Goal: Information Seeking & Learning: Learn about a topic

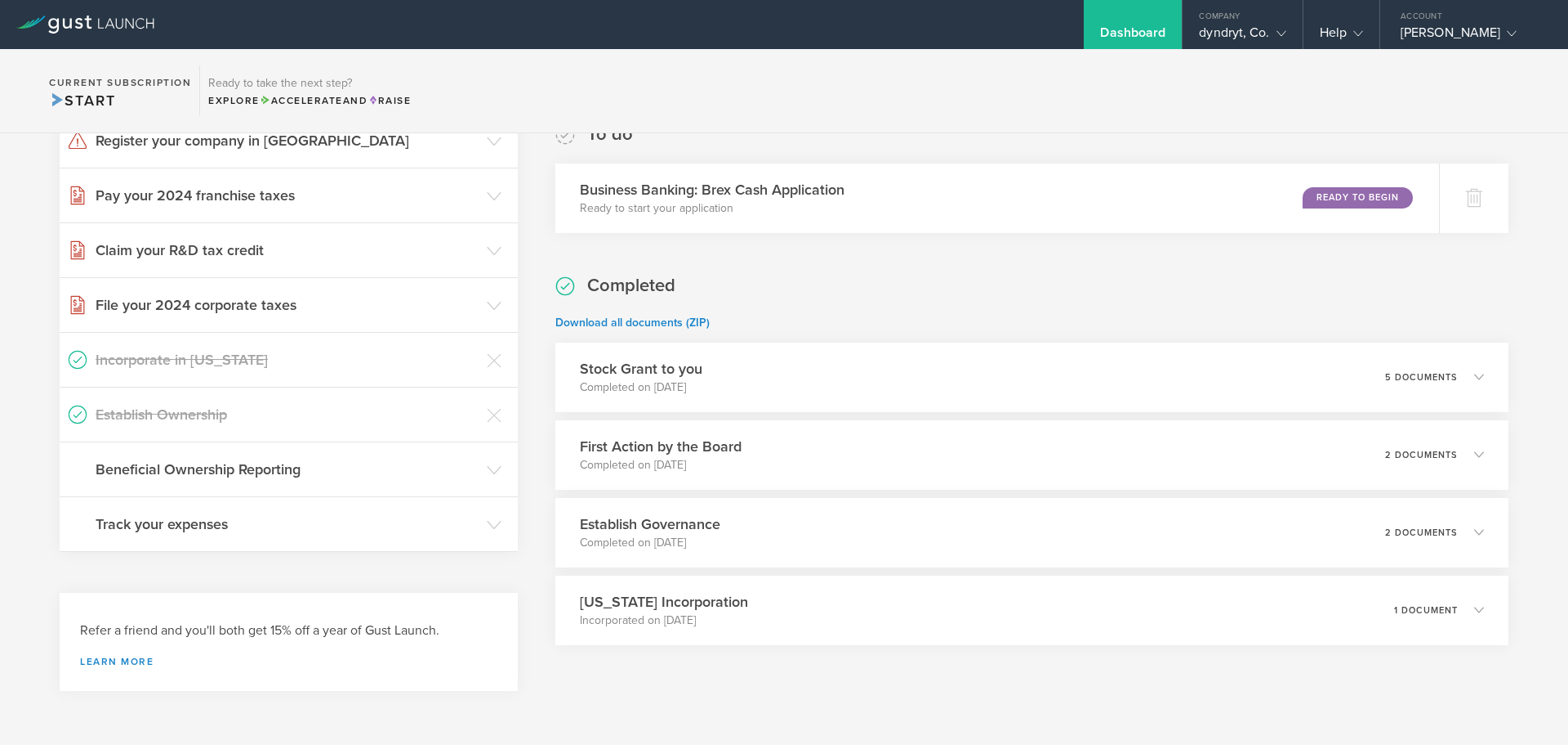
scroll to position [292, 0]
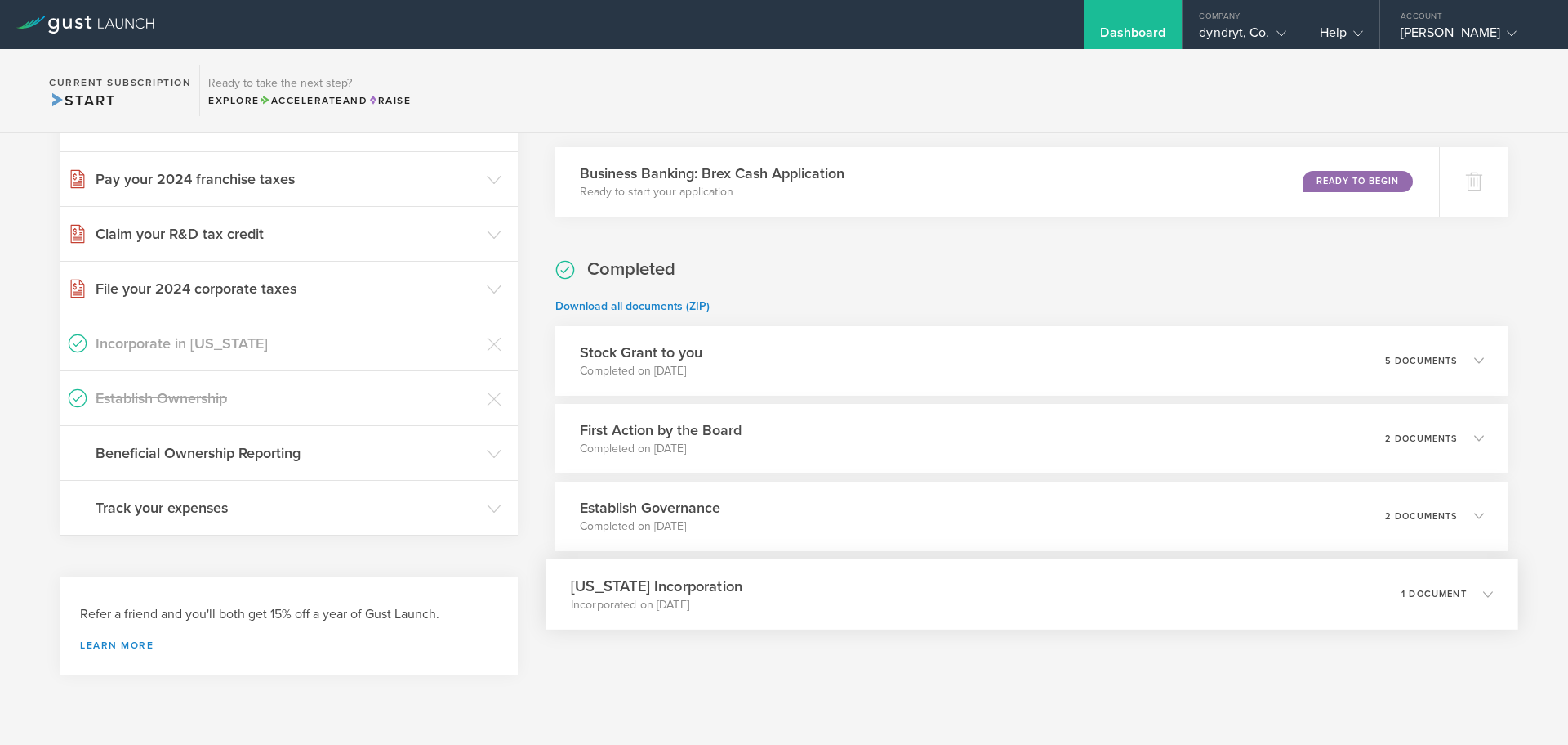
click at [783, 600] on div "[US_STATE] Incorporation Incorporated on [DATE] 1 document" at bounding box center [1031, 593] width 973 height 71
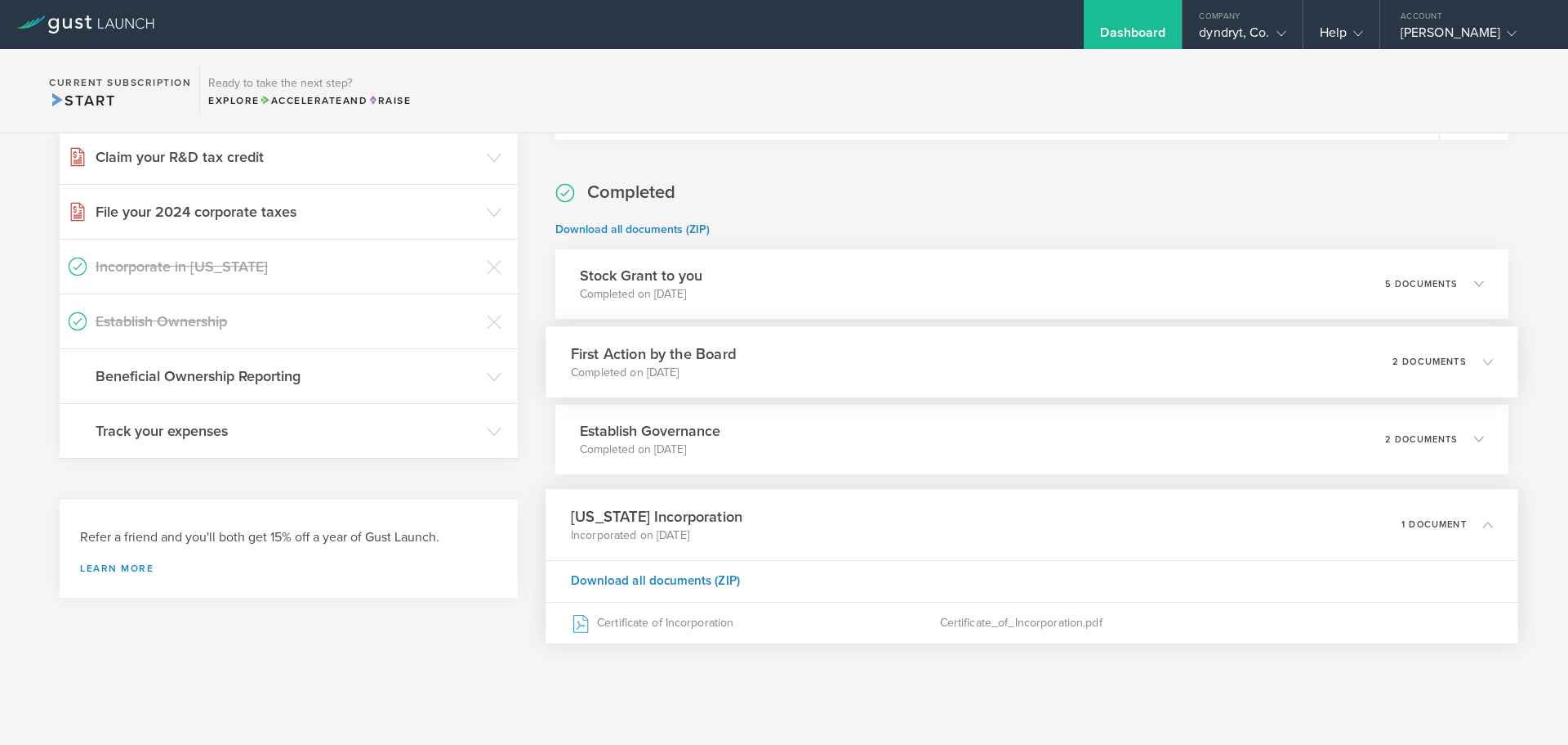
scroll to position [383, 0]
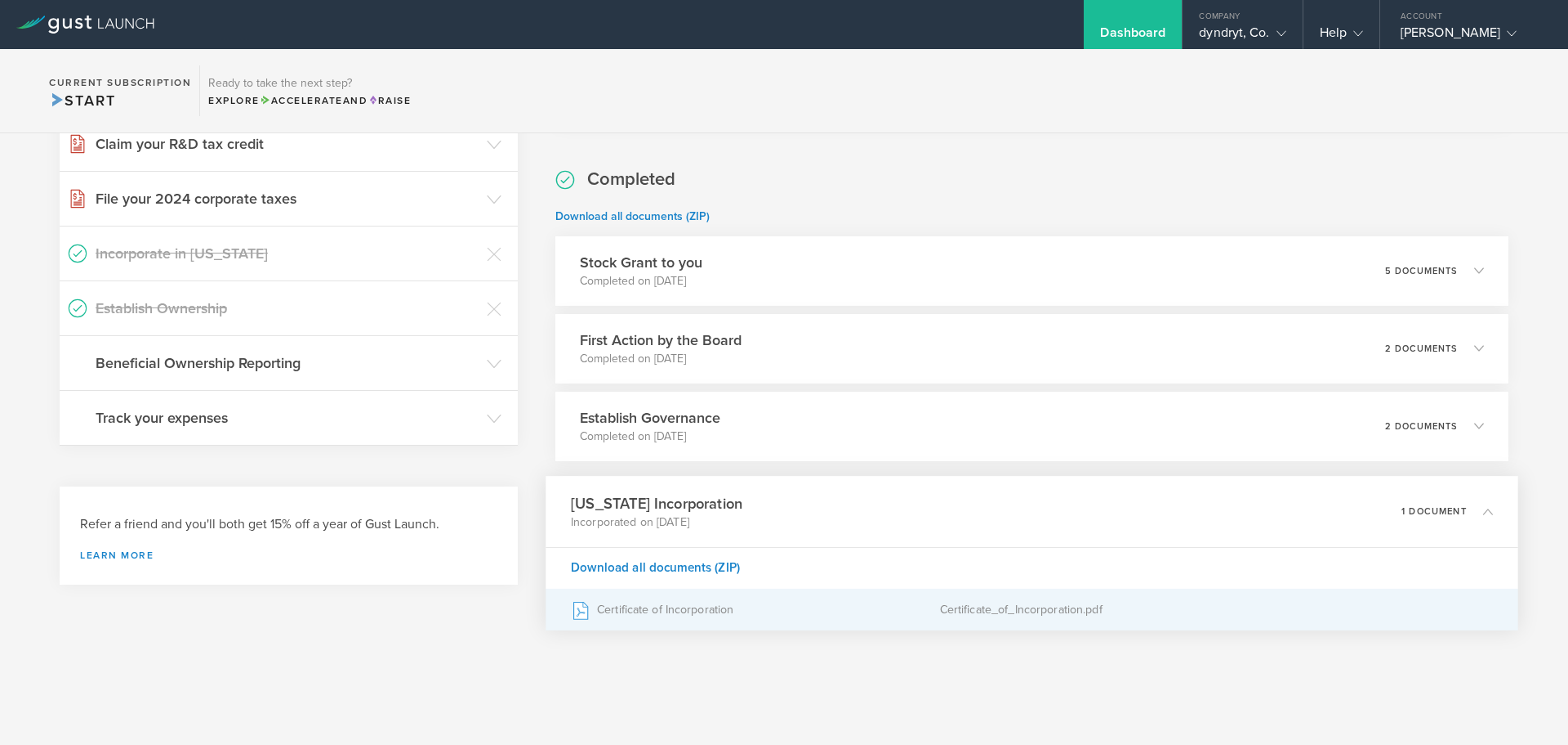
click at [1056, 614] on div "Certificate_of_Incorporation.pdf" at bounding box center [1216, 609] width 554 height 41
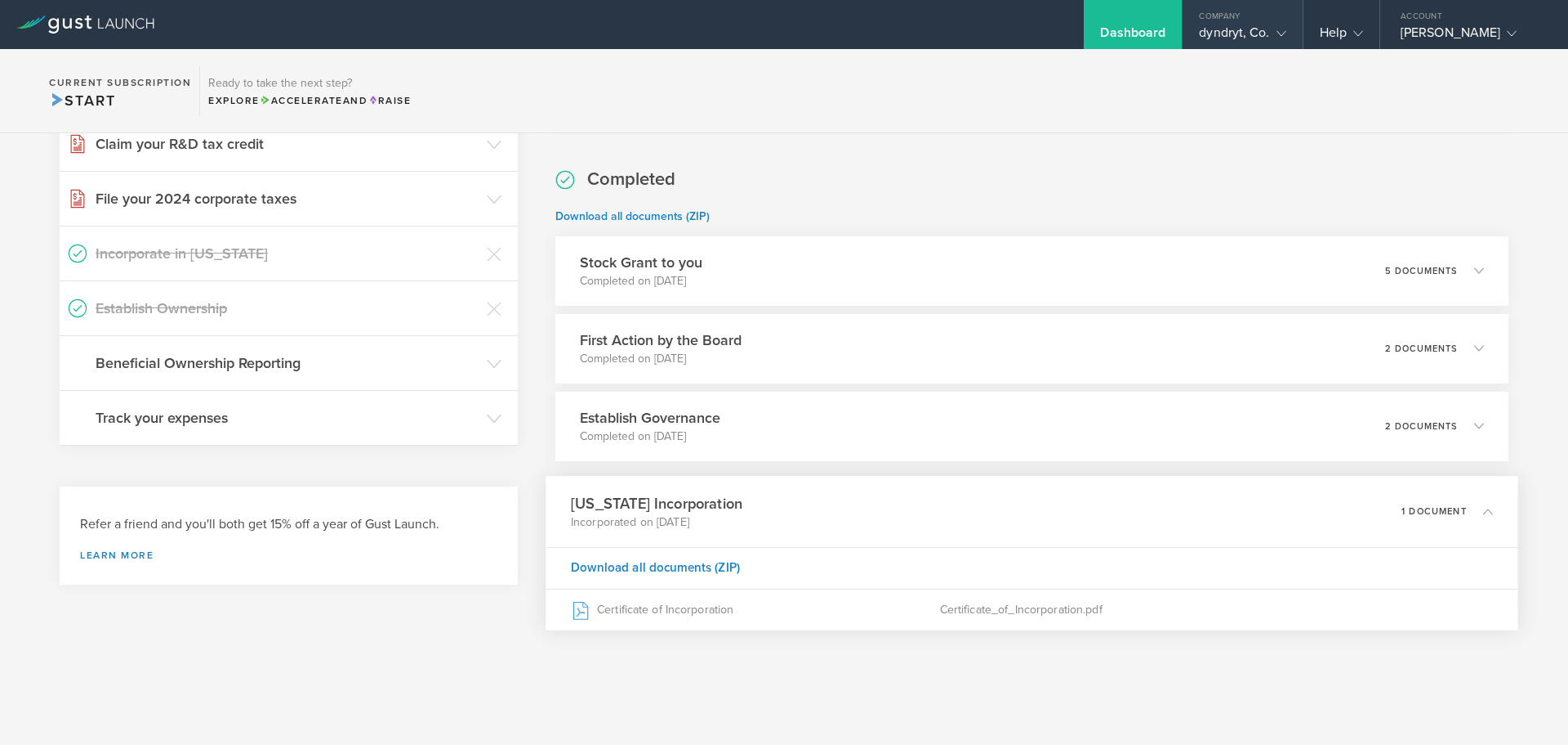
click at [1198, 18] on div "Company" at bounding box center [1243, 12] width 119 height 25
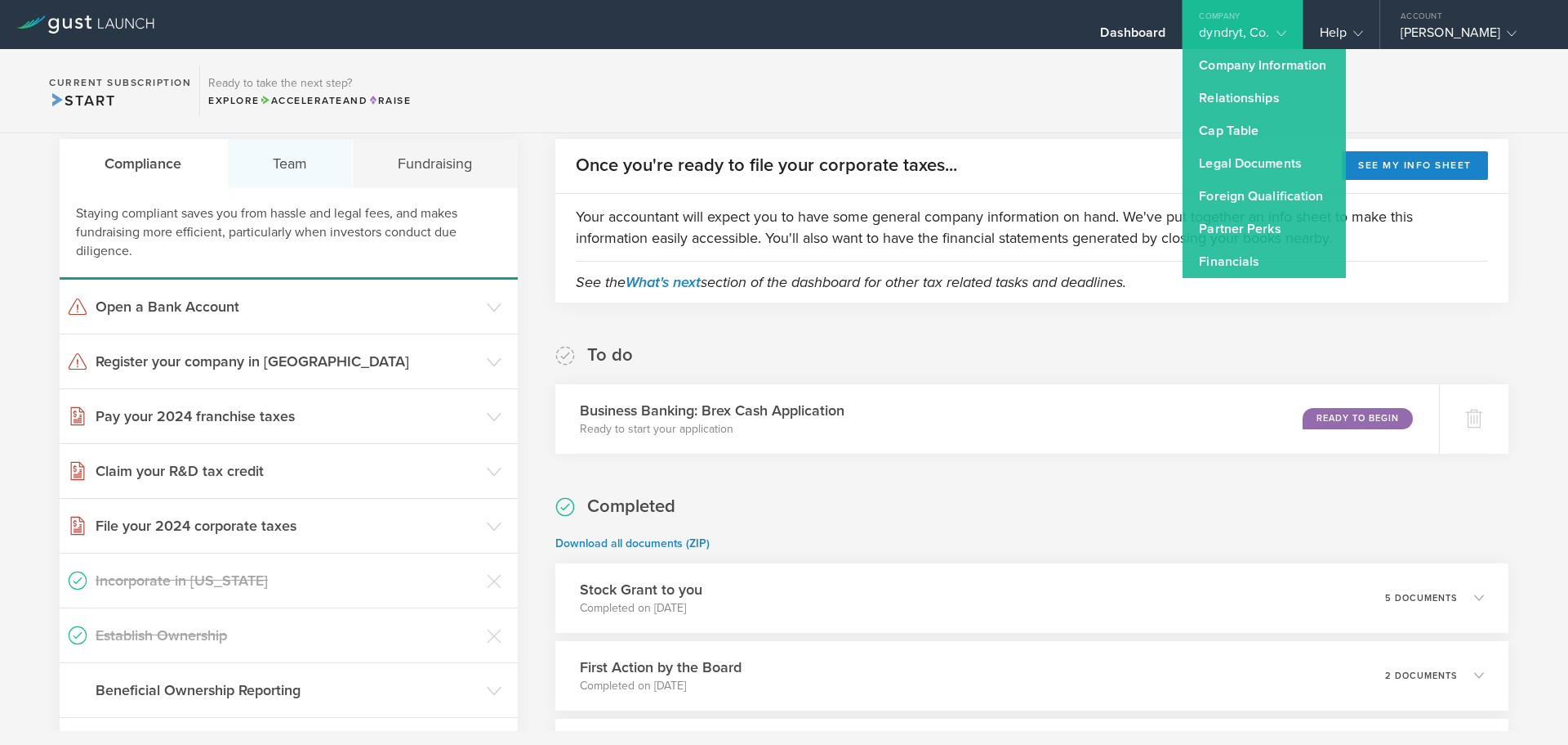
scroll to position [0, 0]
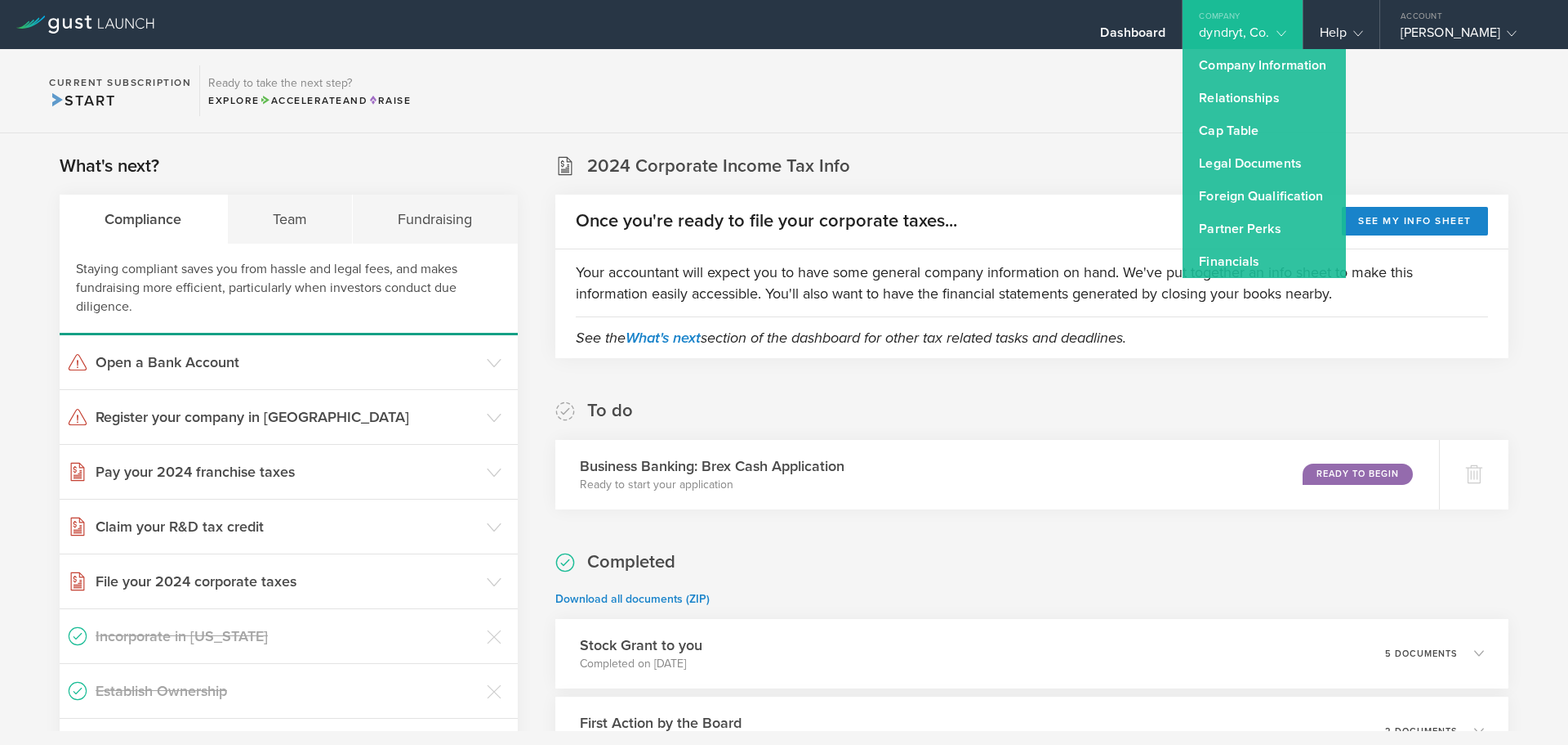
click at [820, 149] on div "What's next? Compliance Team Fundraising Staying compliant saves you from hassl…" at bounding box center [784, 623] width 1568 height 980
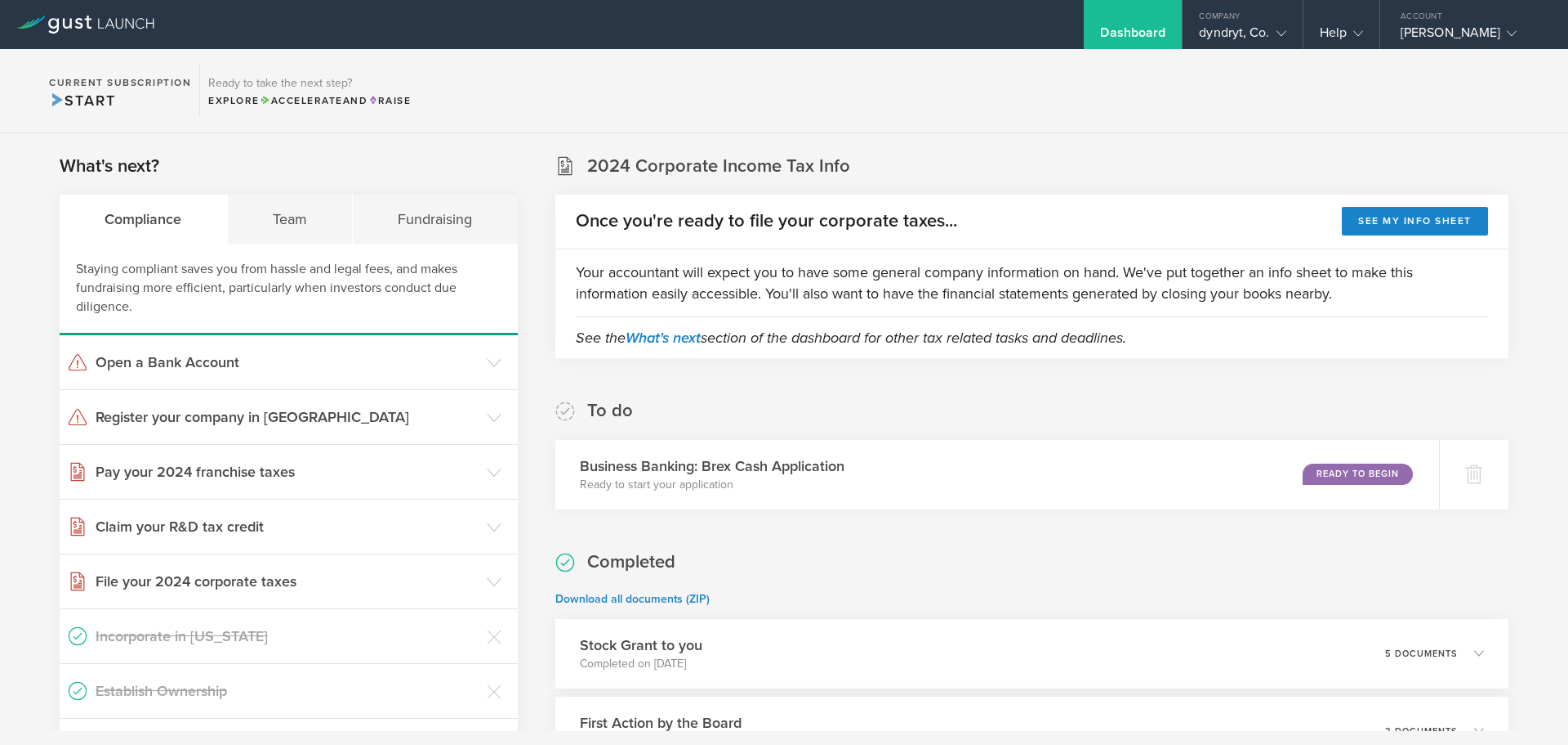
click at [588, 154] on h2 "2024 Corporate Income Tax Info" at bounding box center [719, 166] width 263 height 24
click at [599, 173] on h2 "2024 Corporate Income Tax Info" at bounding box center [719, 166] width 263 height 24
click at [1233, 18] on div "Company" at bounding box center [1243, 12] width 119 height 25
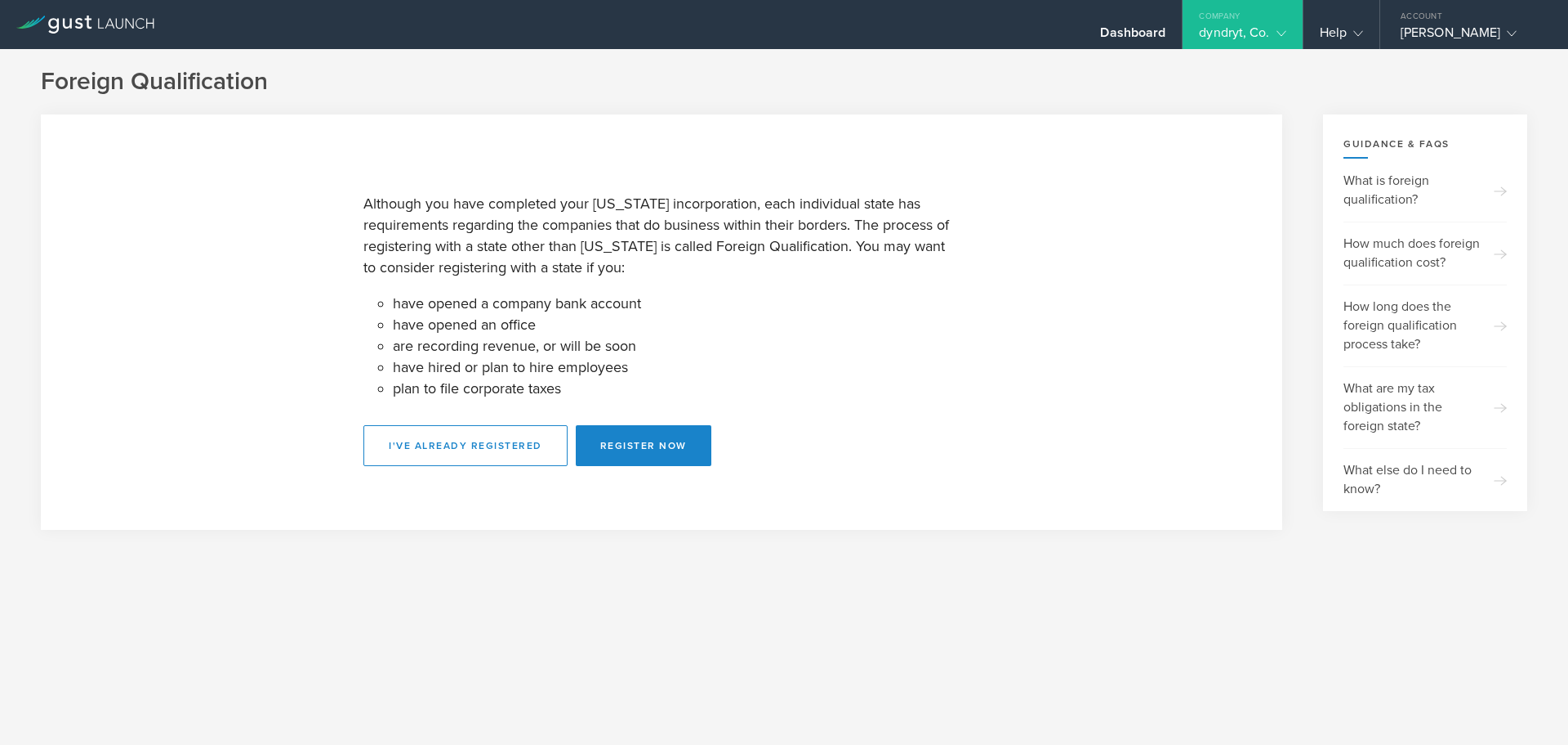
click at [1261, 31] on div "dyndryt, Co." at bounding box center [1242, 37] width 87 height 25
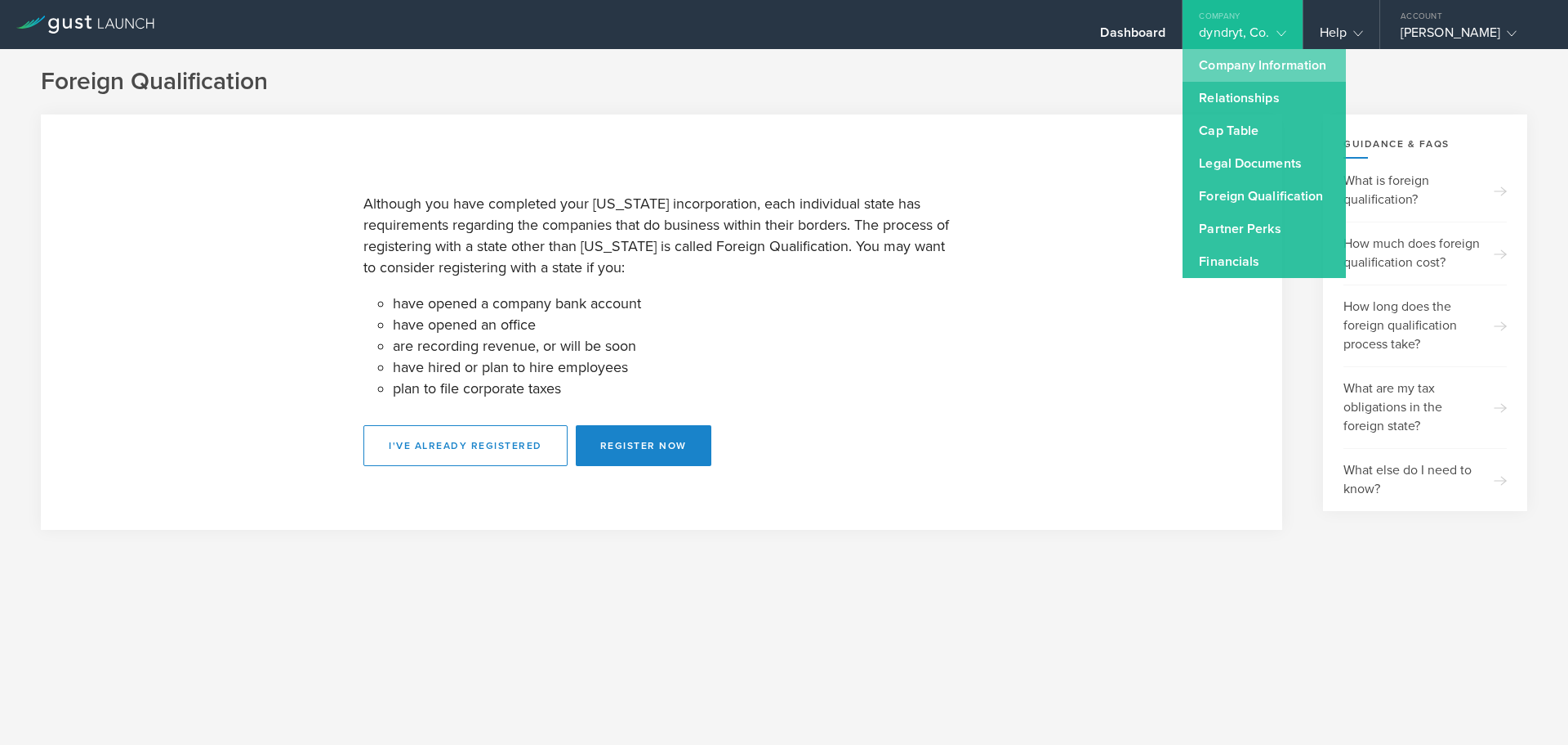
click at [1293, 68] on link "Company Information" at bounding box center [1265, 65] width 163 height 32
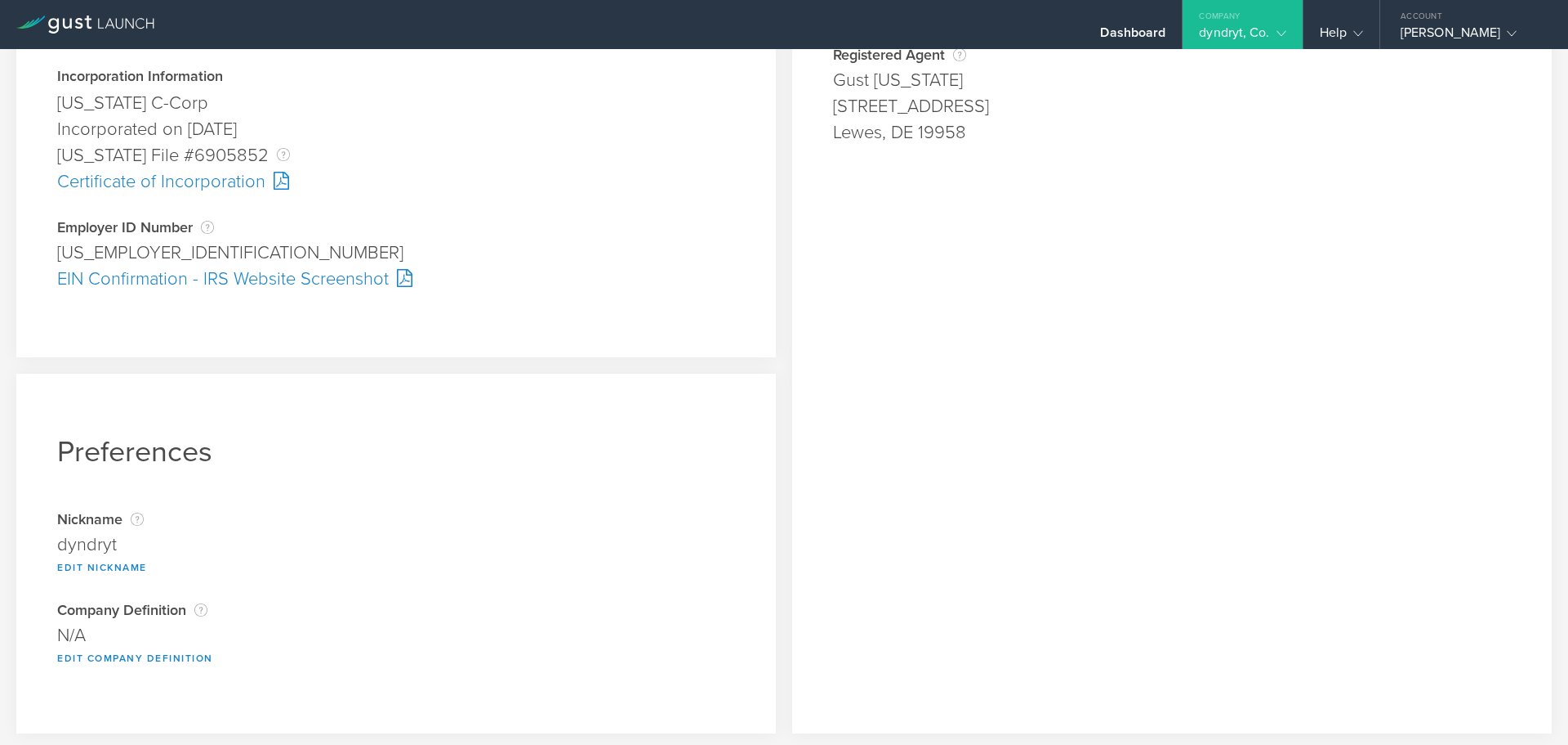
scroll to position [420, 0]
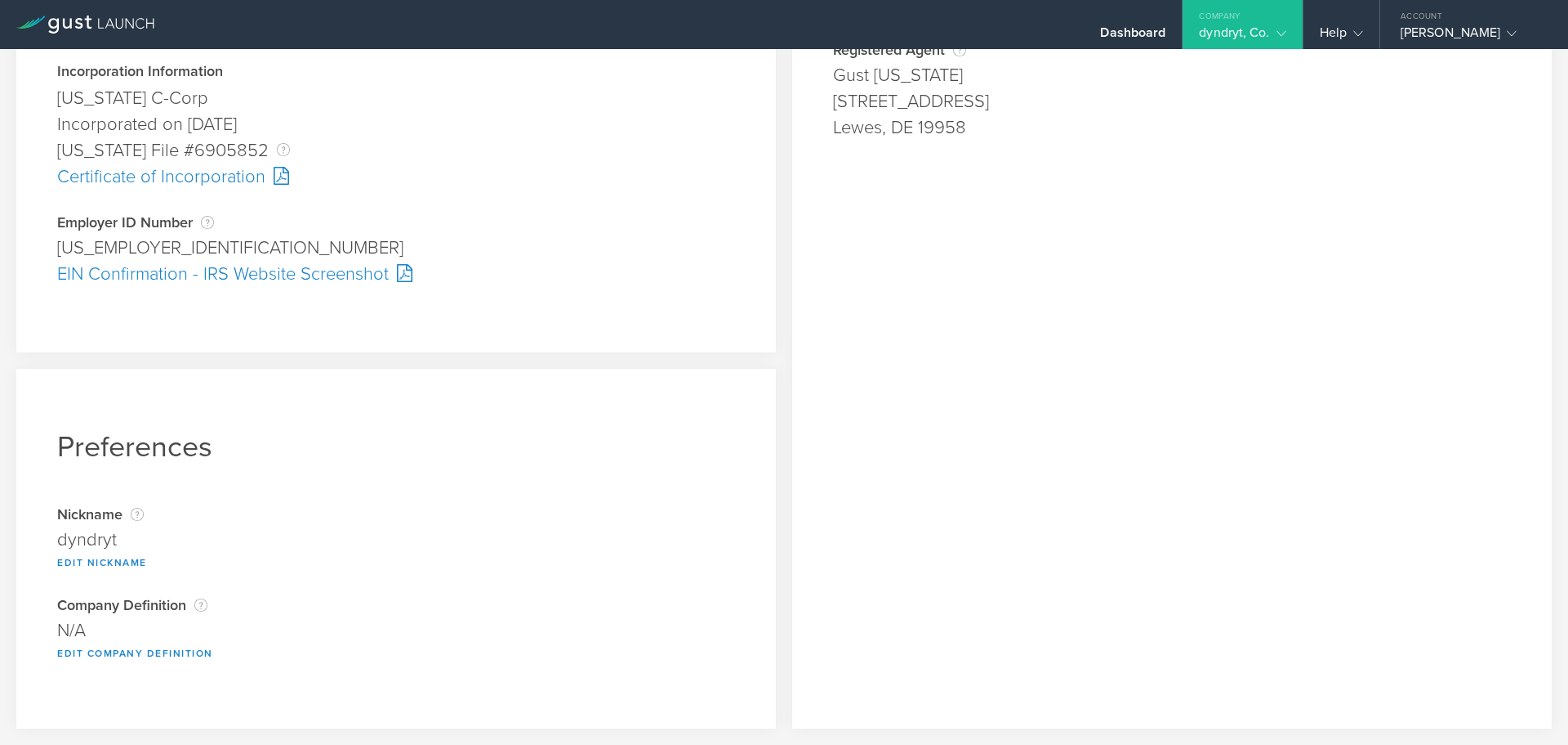
click at [338, 269] on div "EIN Confirmation - IRS Website Screenshot" at bounding box center [396, 274] width 678 height 26
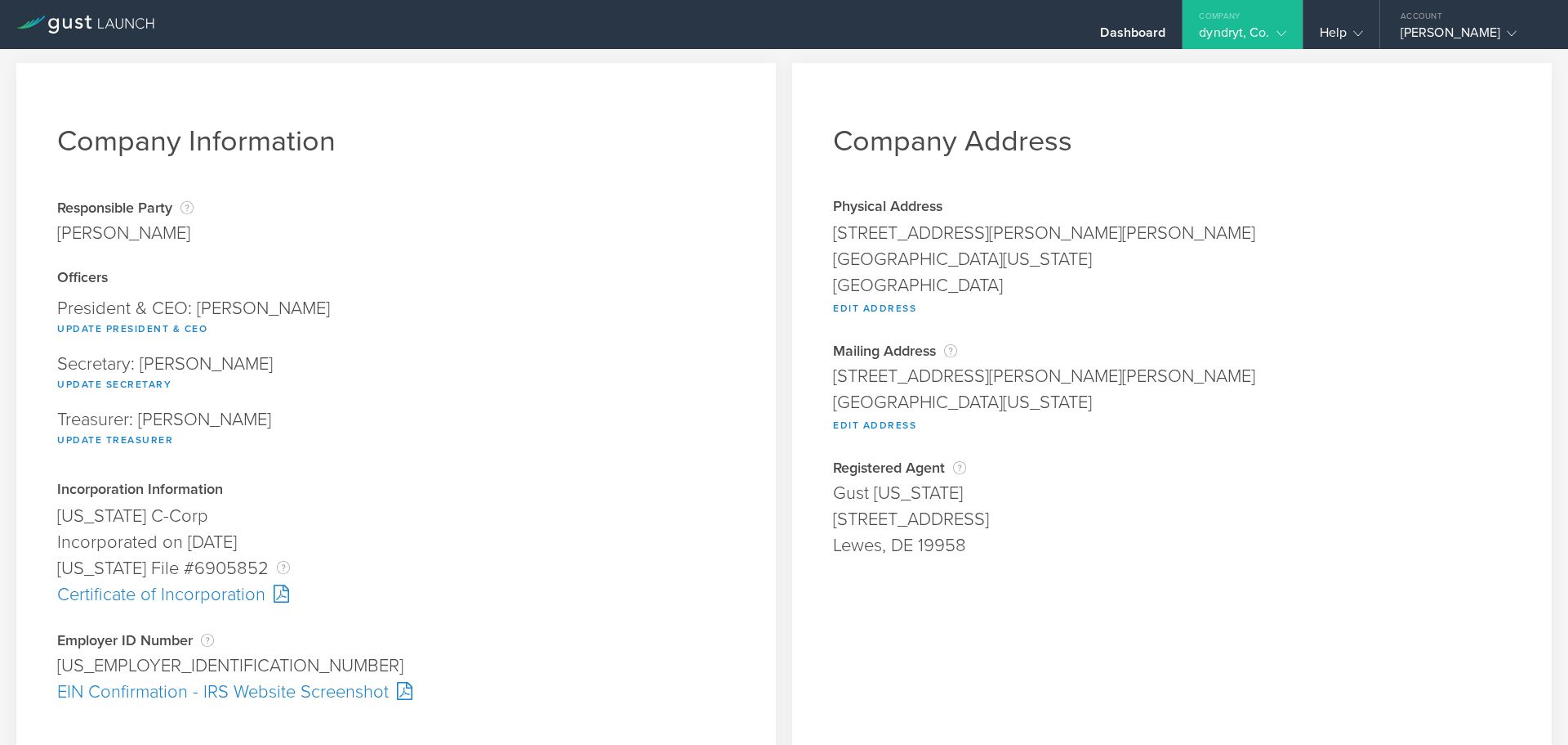
scroll to position [0, 0]
click at [1318, 33] on div "Help" at bounding box center [1342, 25] width 76 height 49
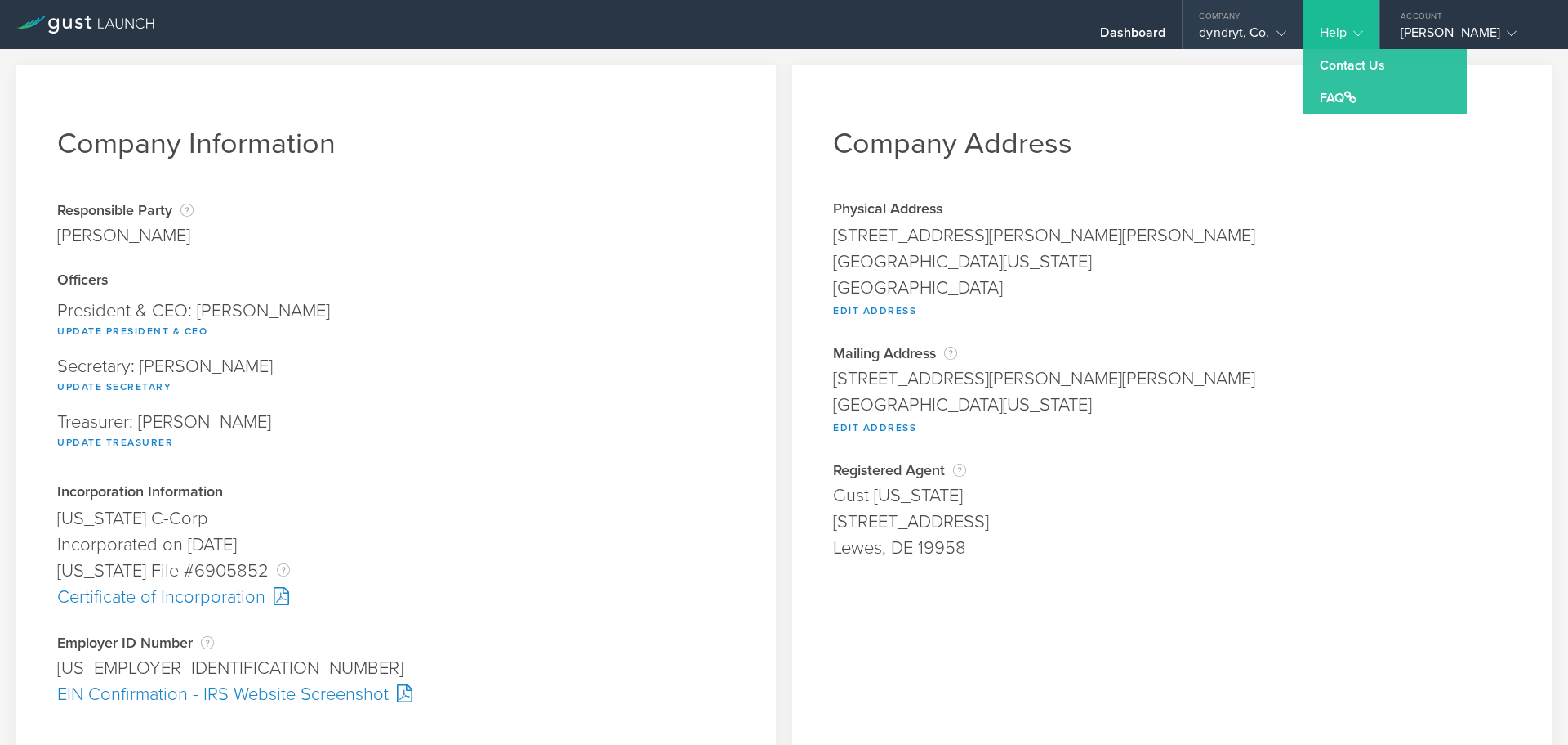
click at [1234, 29] on div "dyndryt, Co." at bounding box center [1242, 37] width 87 height 25
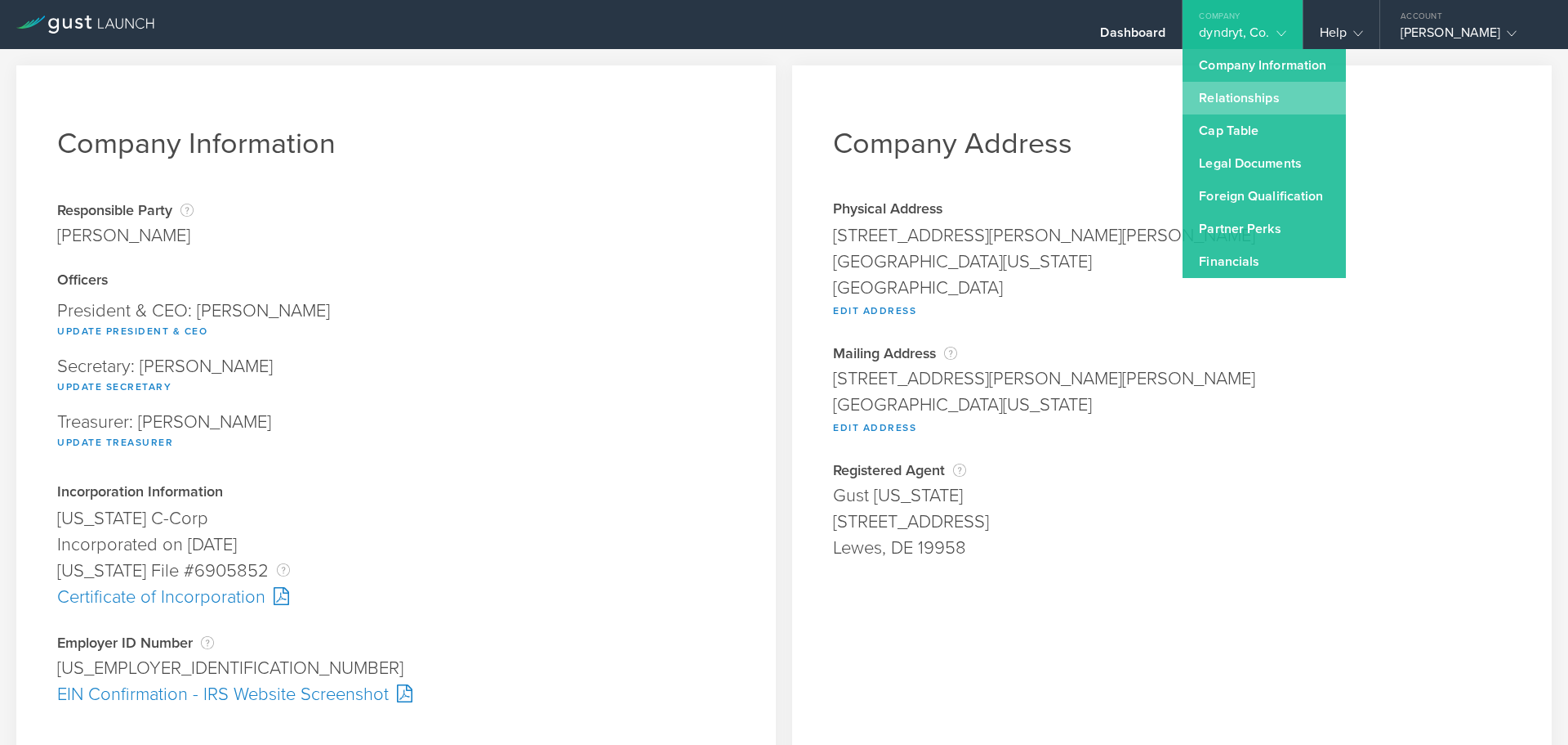
click at [1237, 104] on link "Relationships" at bounding box center [1265, 97] width 163 height 32
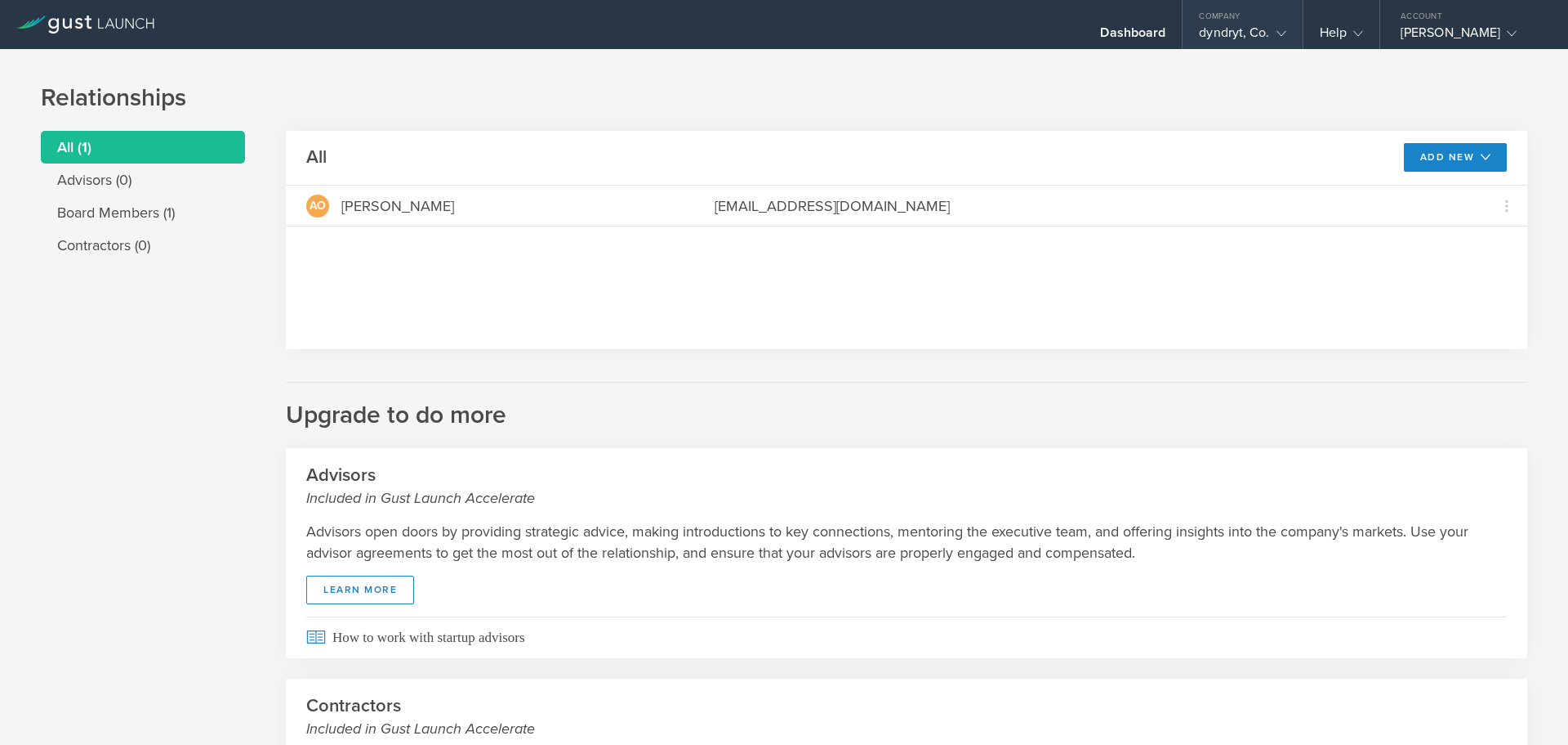
click at [1215, 11] on div "Company" at bounding box center [1243, 12] width 119 height 25
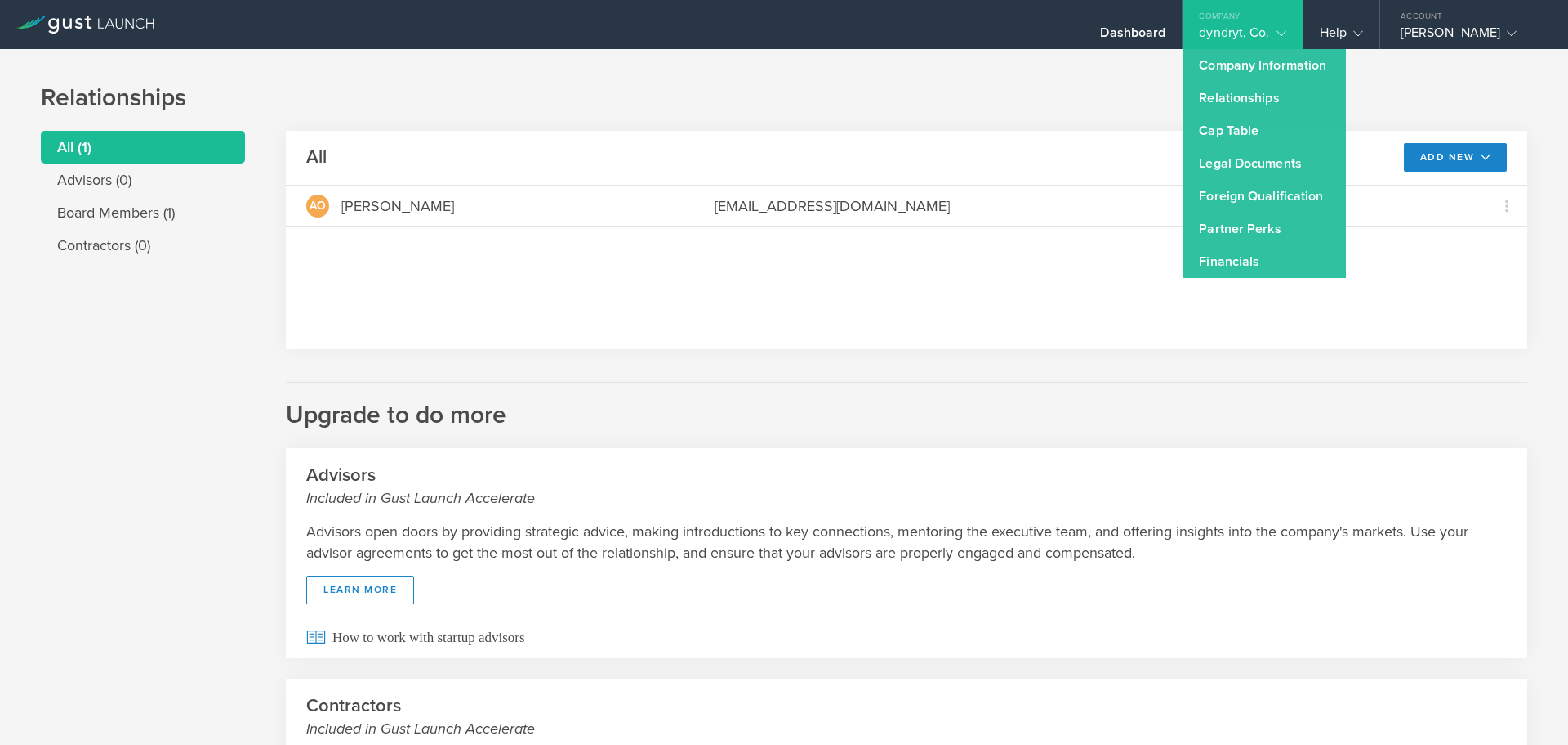
click at [942, 98] on h1 "Relationships" at bounding box center [784, 97] width 1486 height 32
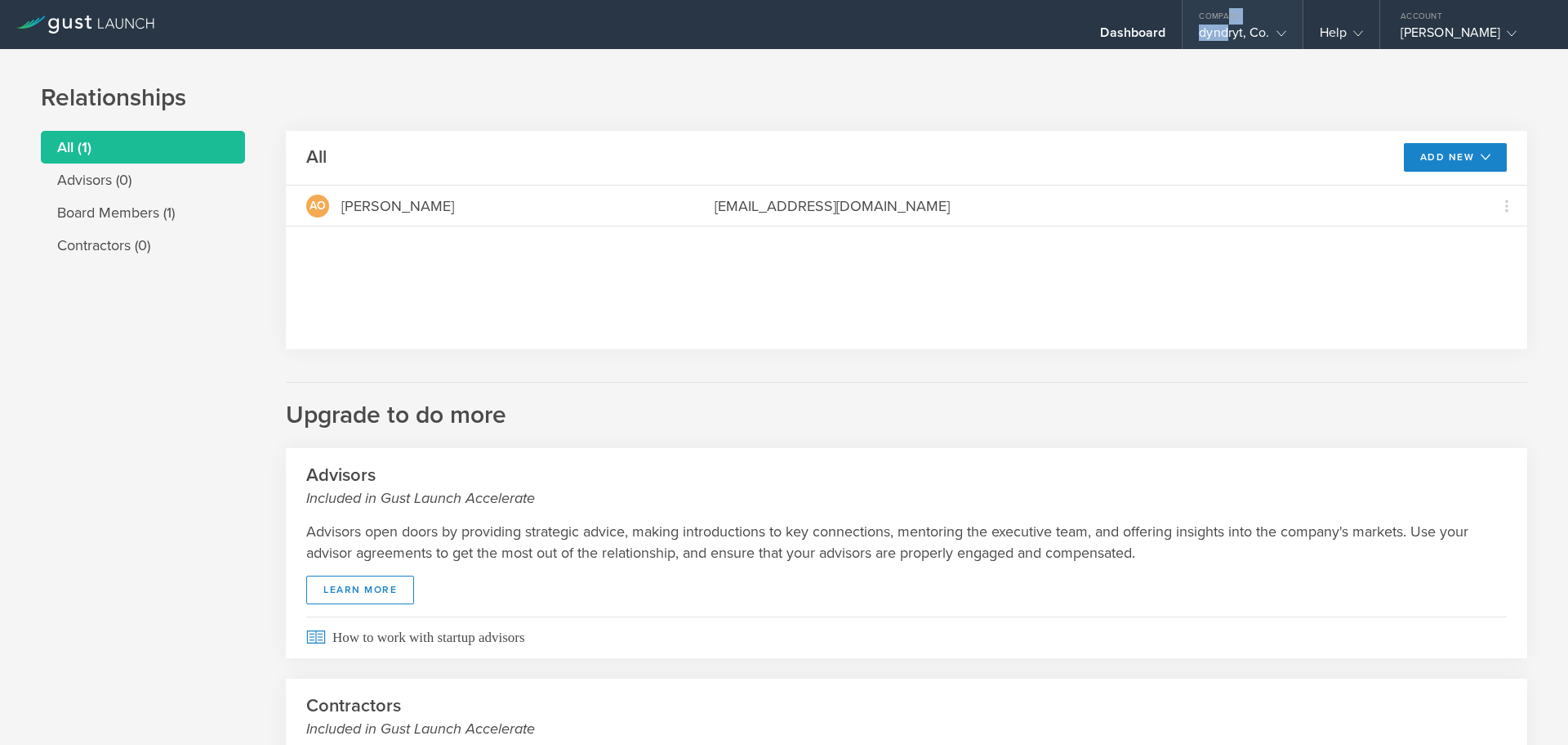
click at [1227, 24] on div "Company dyndryt, Co." at bounding box center [1243, 25] width 119 height 49
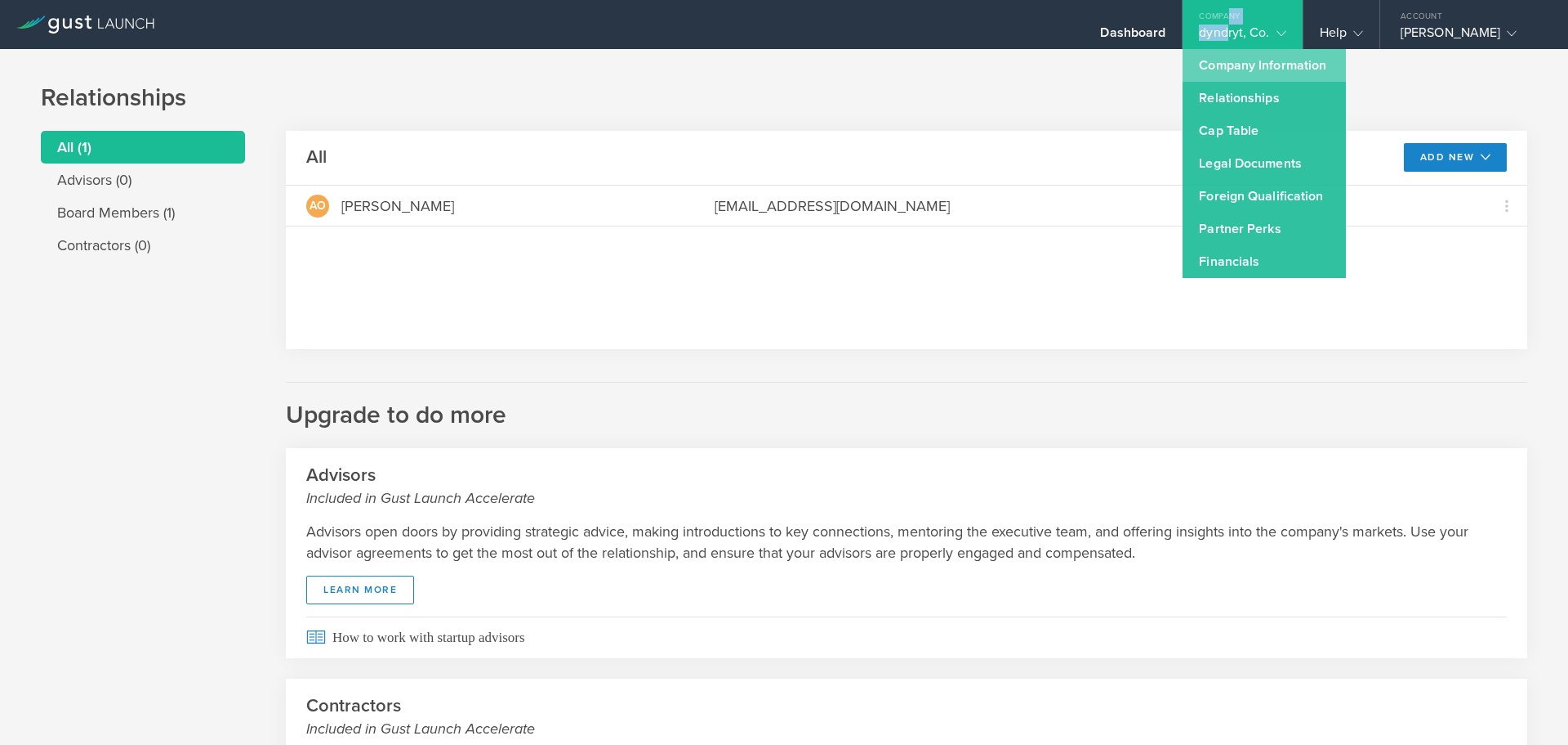
click at [1232, 68] on link "Company Information" at bounding box center [1265, 65] width 163 height 32
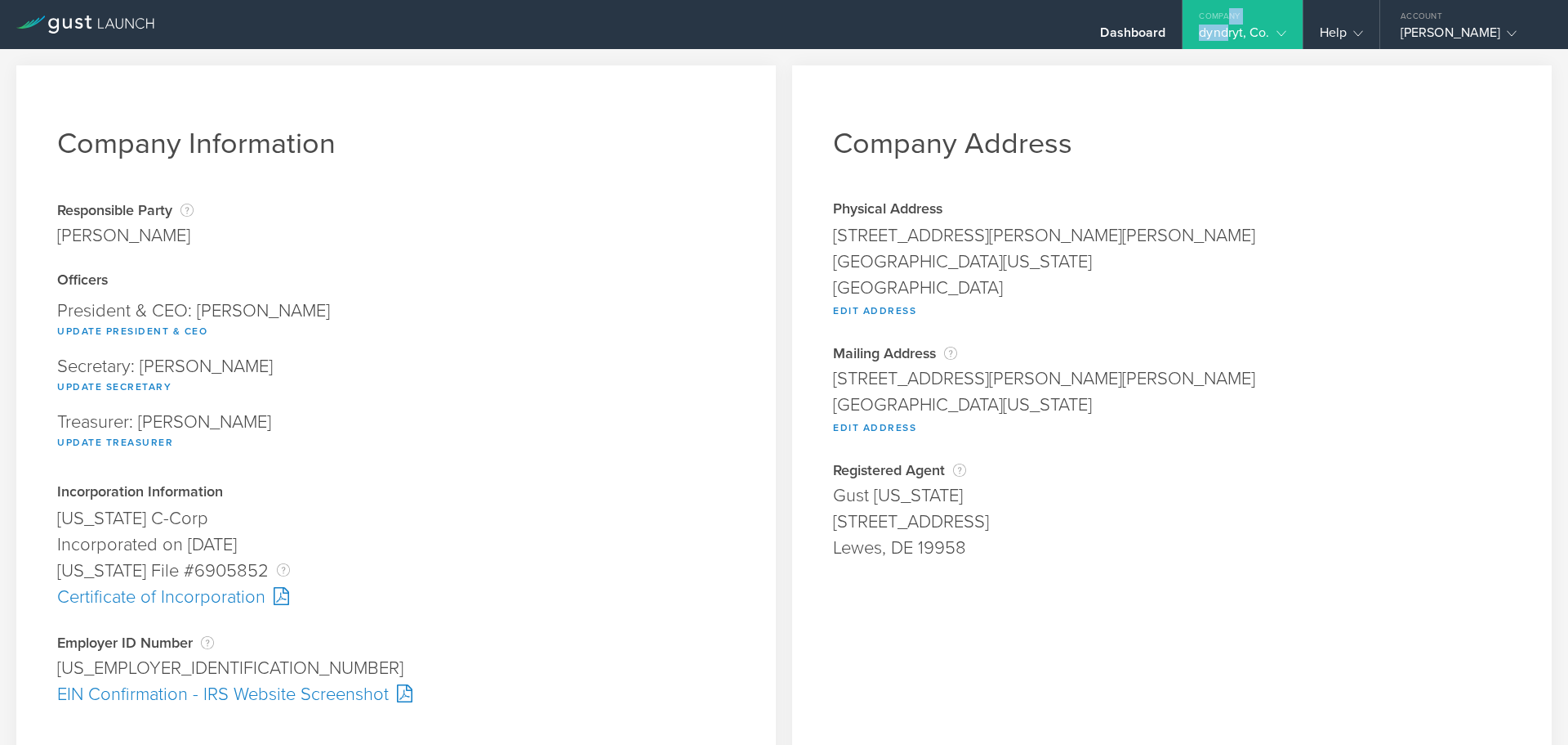
click at [1265, 20] on div "Company" at bounding box center [1243, 12] width 119 height 25
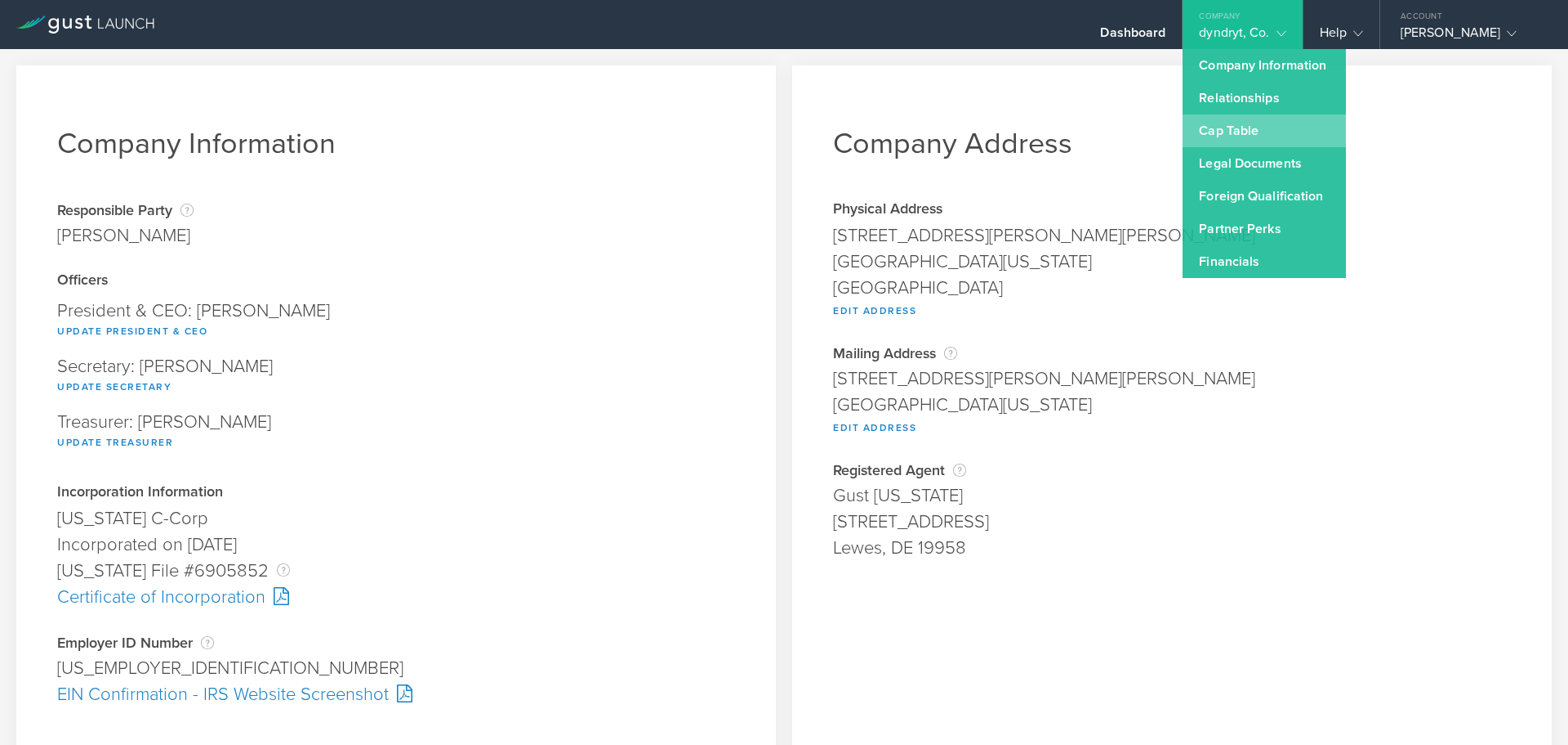
click at [1247, 141] on link "Cap Table" at bounding box center [1265, 130] width 163 height 32
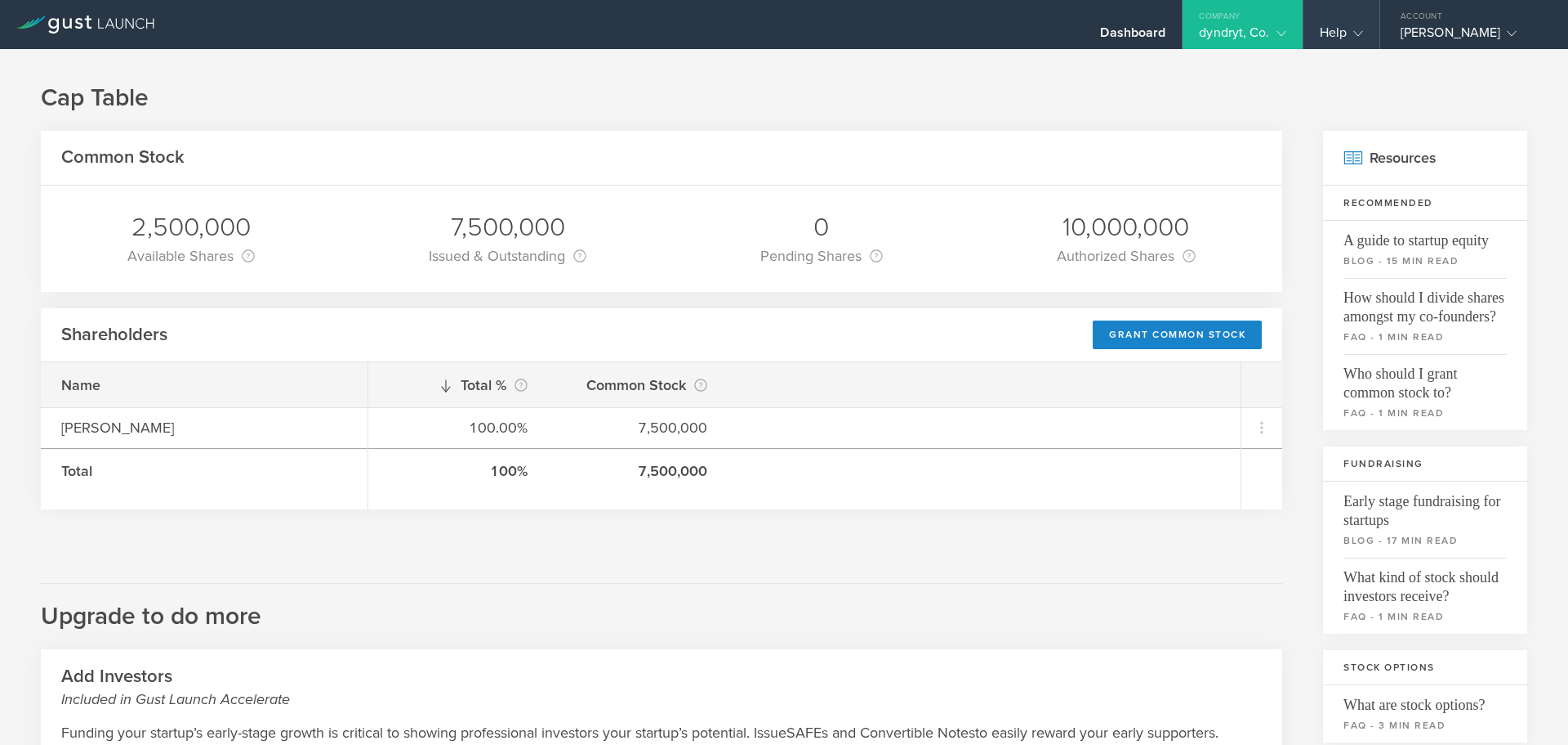
click at [1323, 15] on div "Help" at bounding box center [1342, 25] width 76 height 49
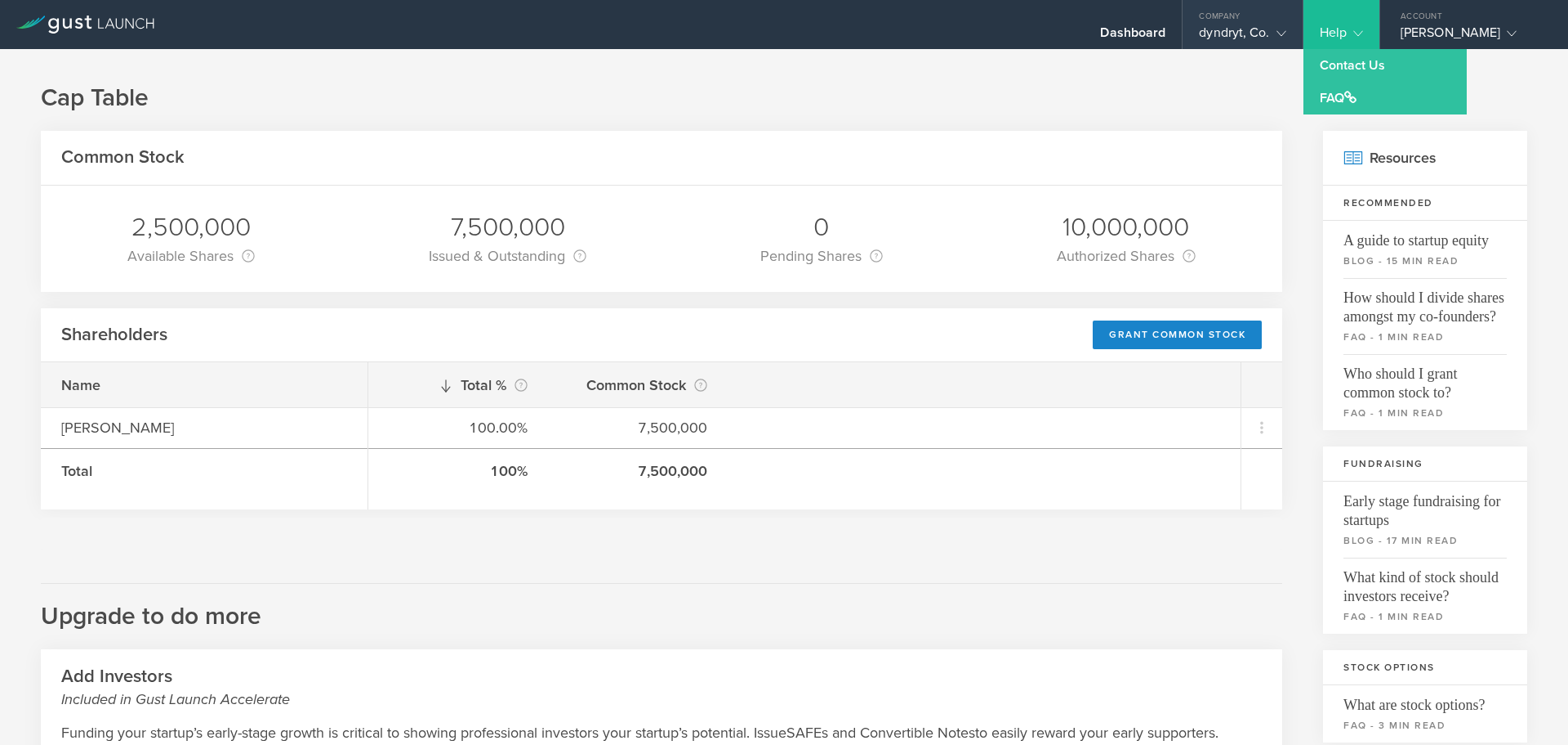
click at [1279, 26] on gust-icon at bounding box center [1278, 32] width 17 height 17
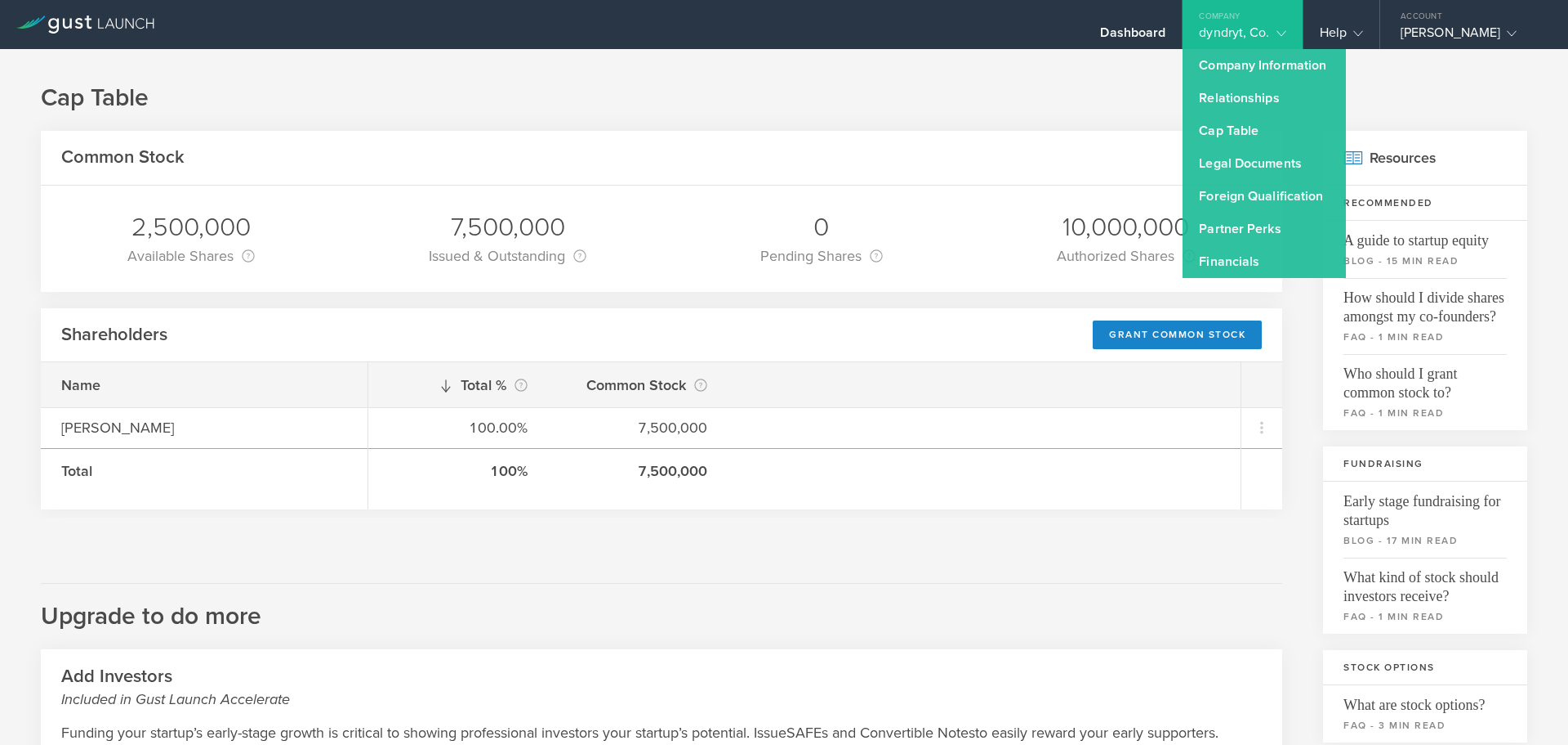
click at [799, 117] on div "Cap Table Common Stock 2,500,000 Available Shares This is the number of shares …" at bounding box center [784, 585] width 1568 height 1073
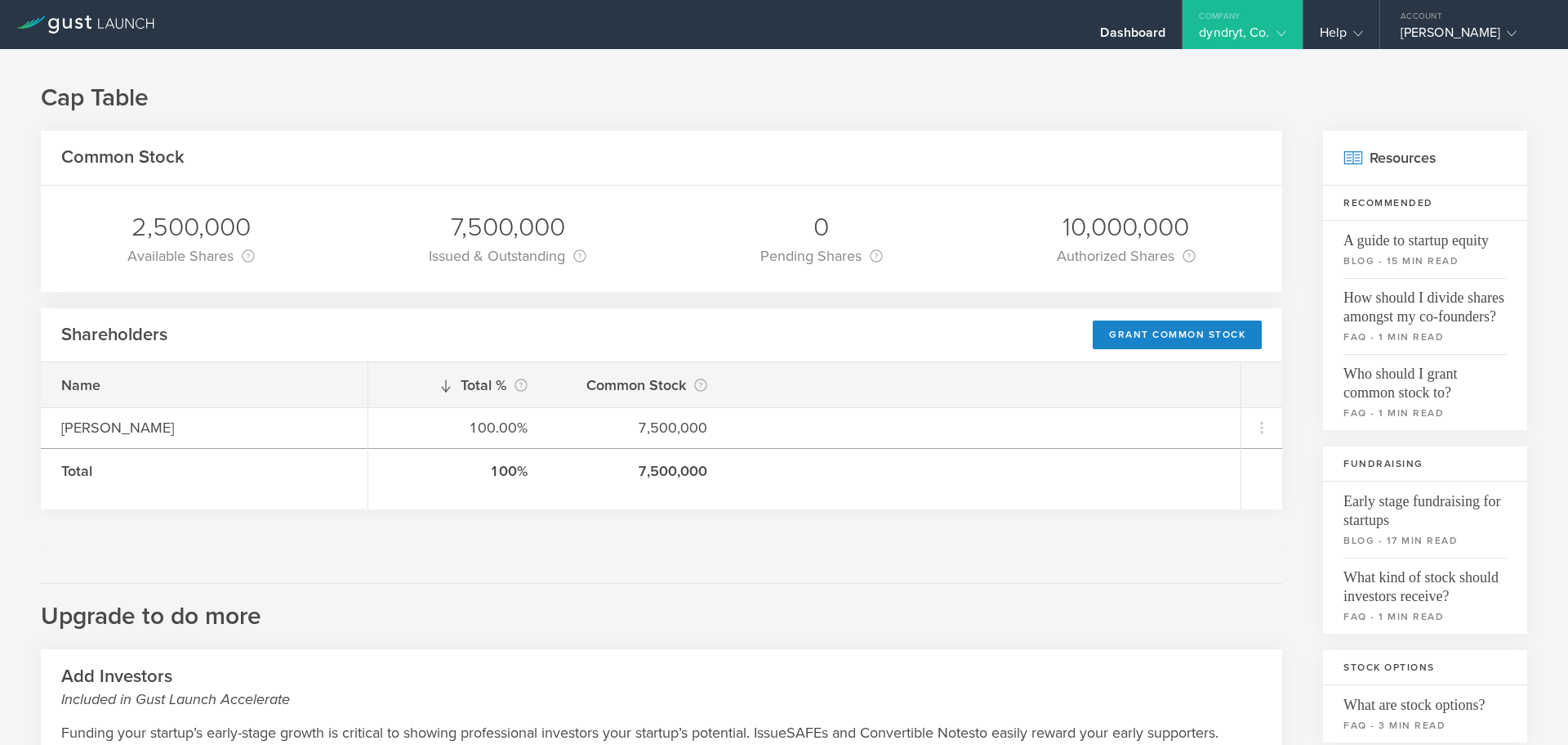
click at [1280, 39] on gust-icon at bounding box center [1278, 32] width 17 height 17
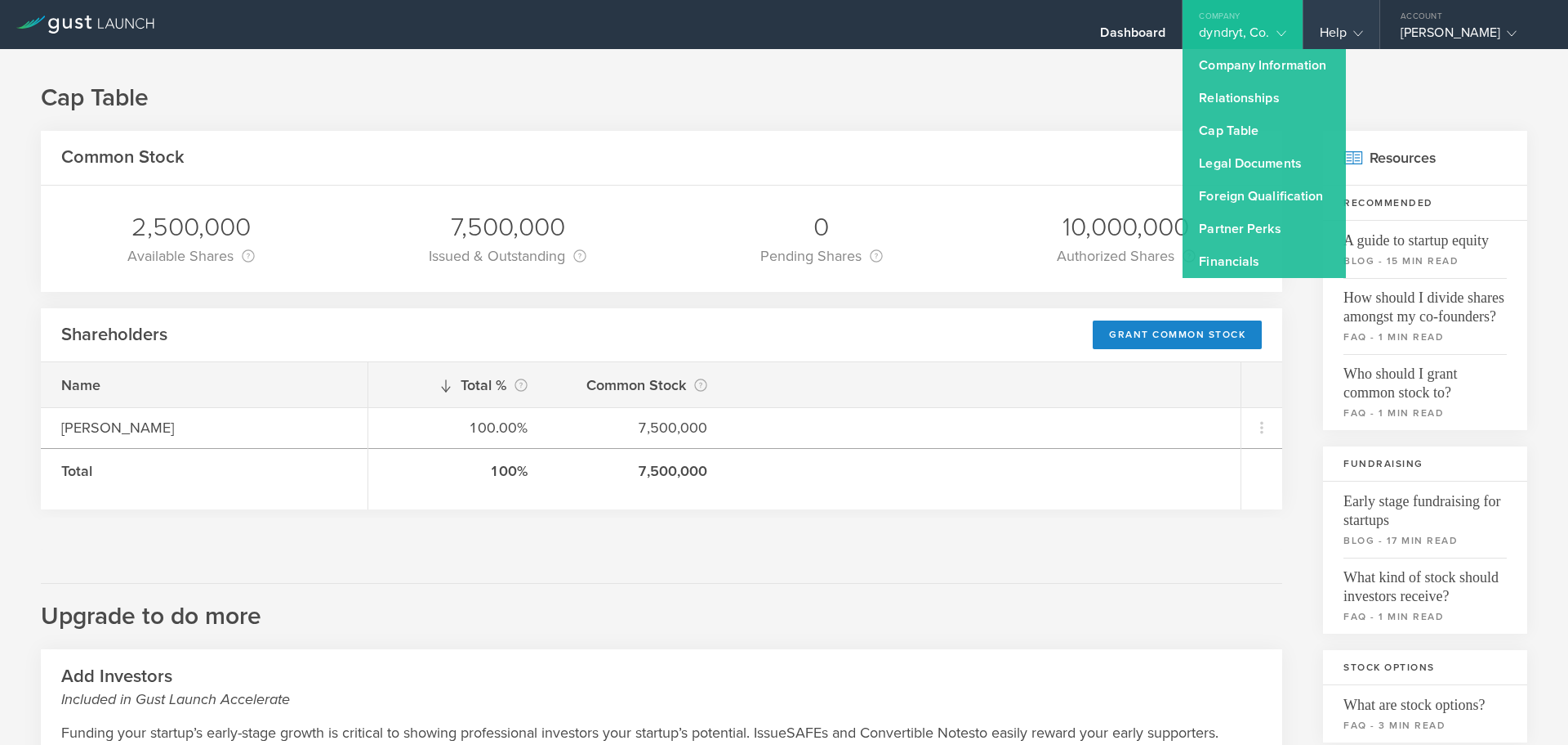
click at [1351, 30] on gust-icon at bounding box center [1355, 32] width 17 height 17
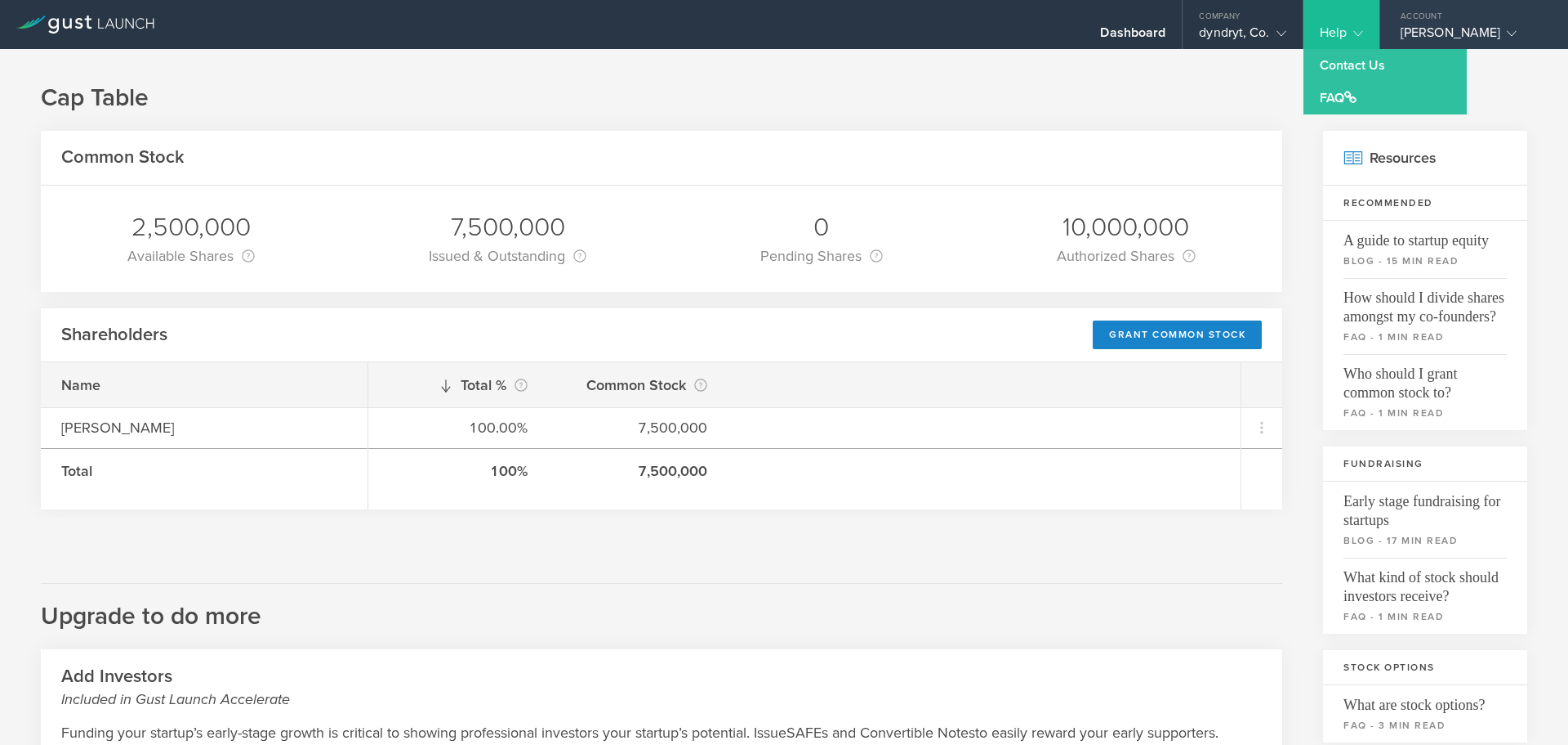
click at [1441, 25] on div "[PERSON_NAME]" at bounding box center [1471, 37] width 139 height 25
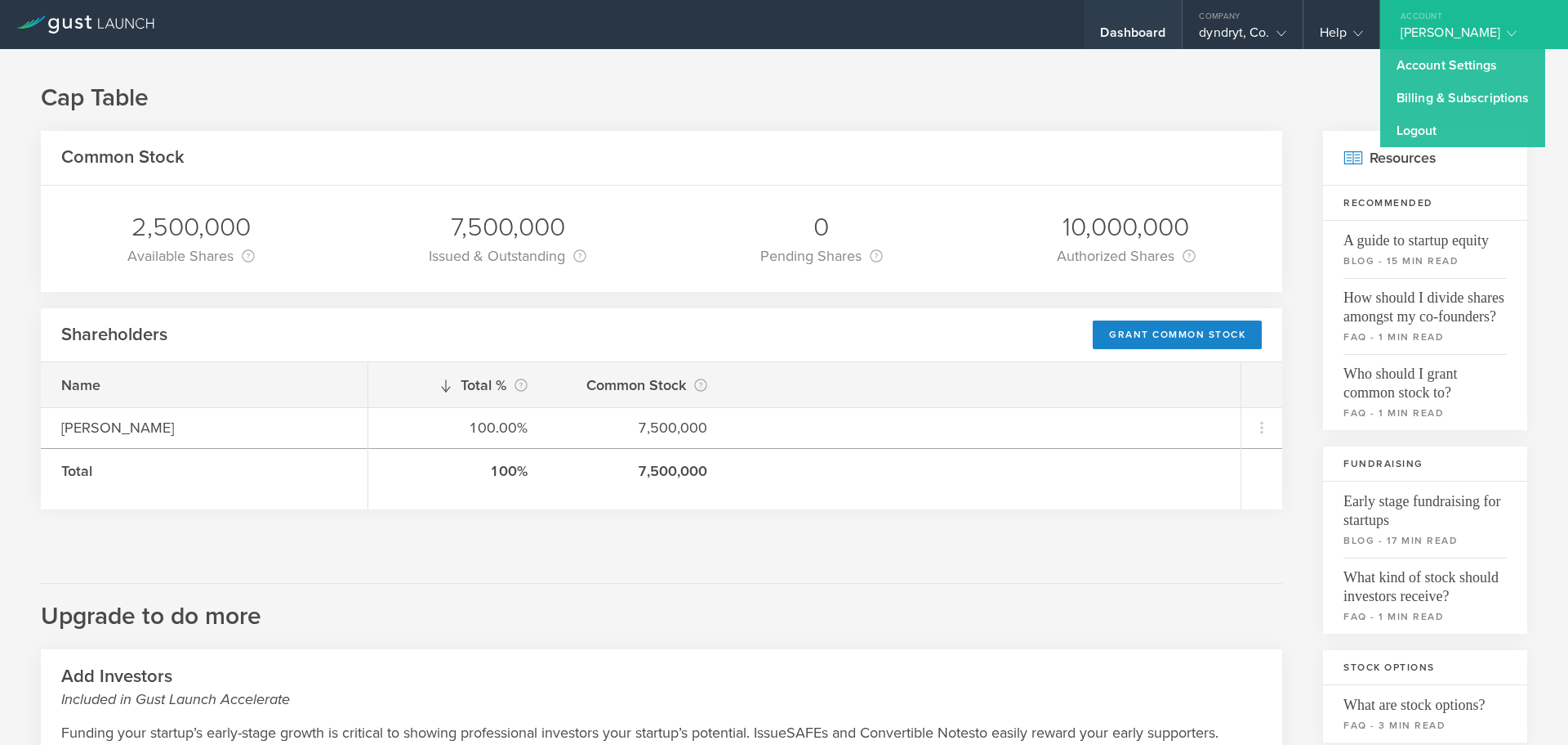
click at [1110, 20] on div "Dashboard" at bounding box center [1133, 25] width 98 height 49
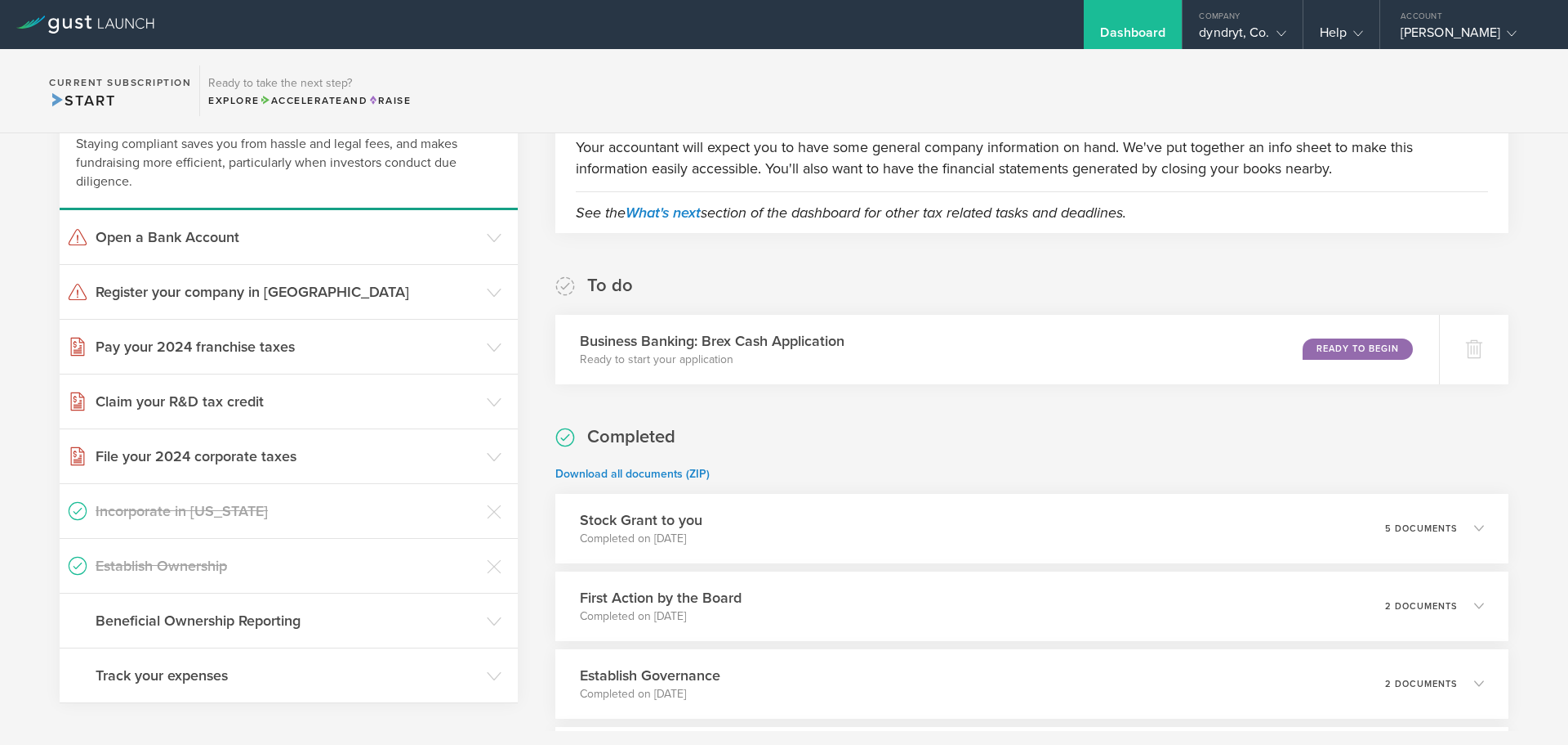
scroll to position [292, 0]
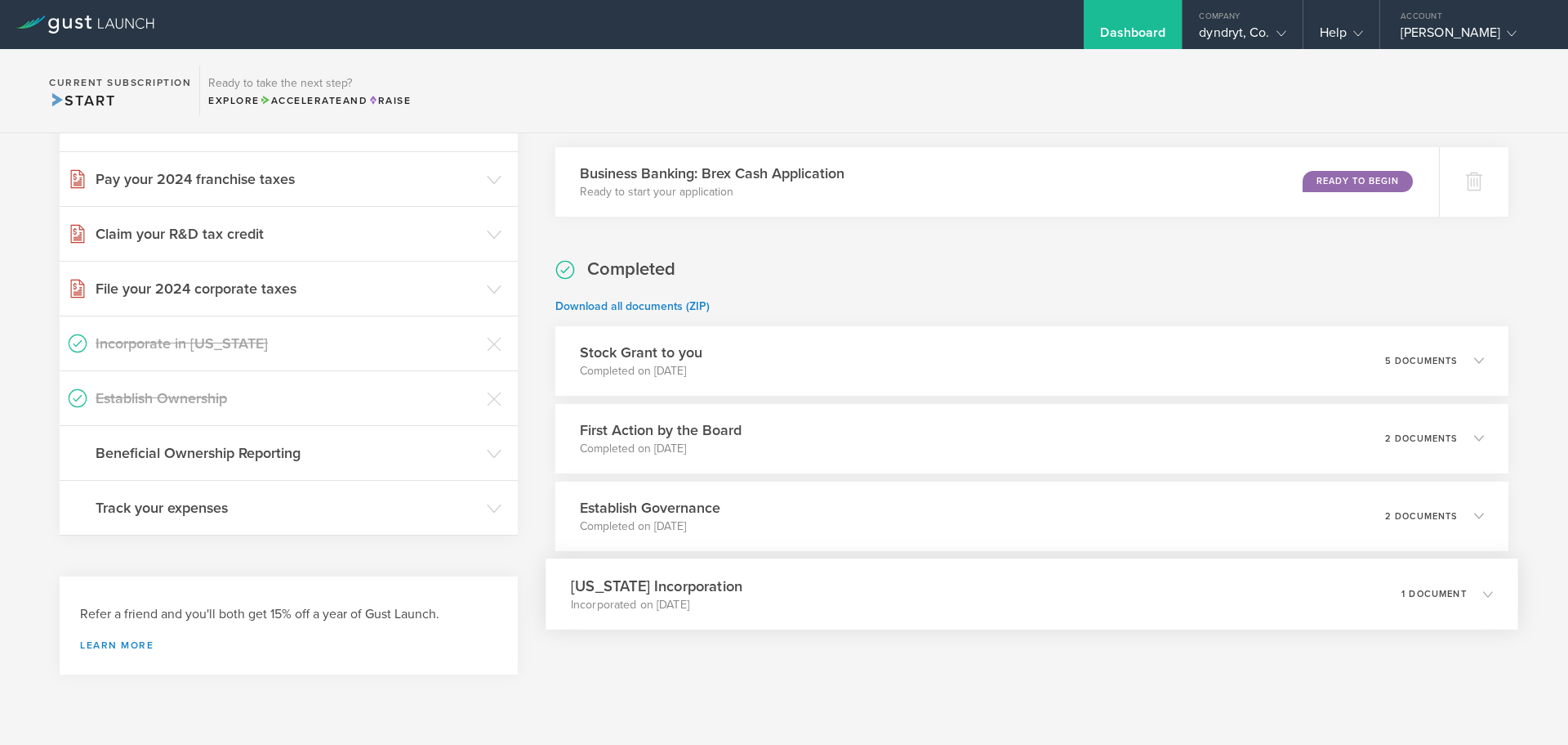
click at [787, 577] on div "[US_STATE] Incorporation Incorporated on [DATE] 1 document" at bounding box center [1031, 593] width 973 height 71
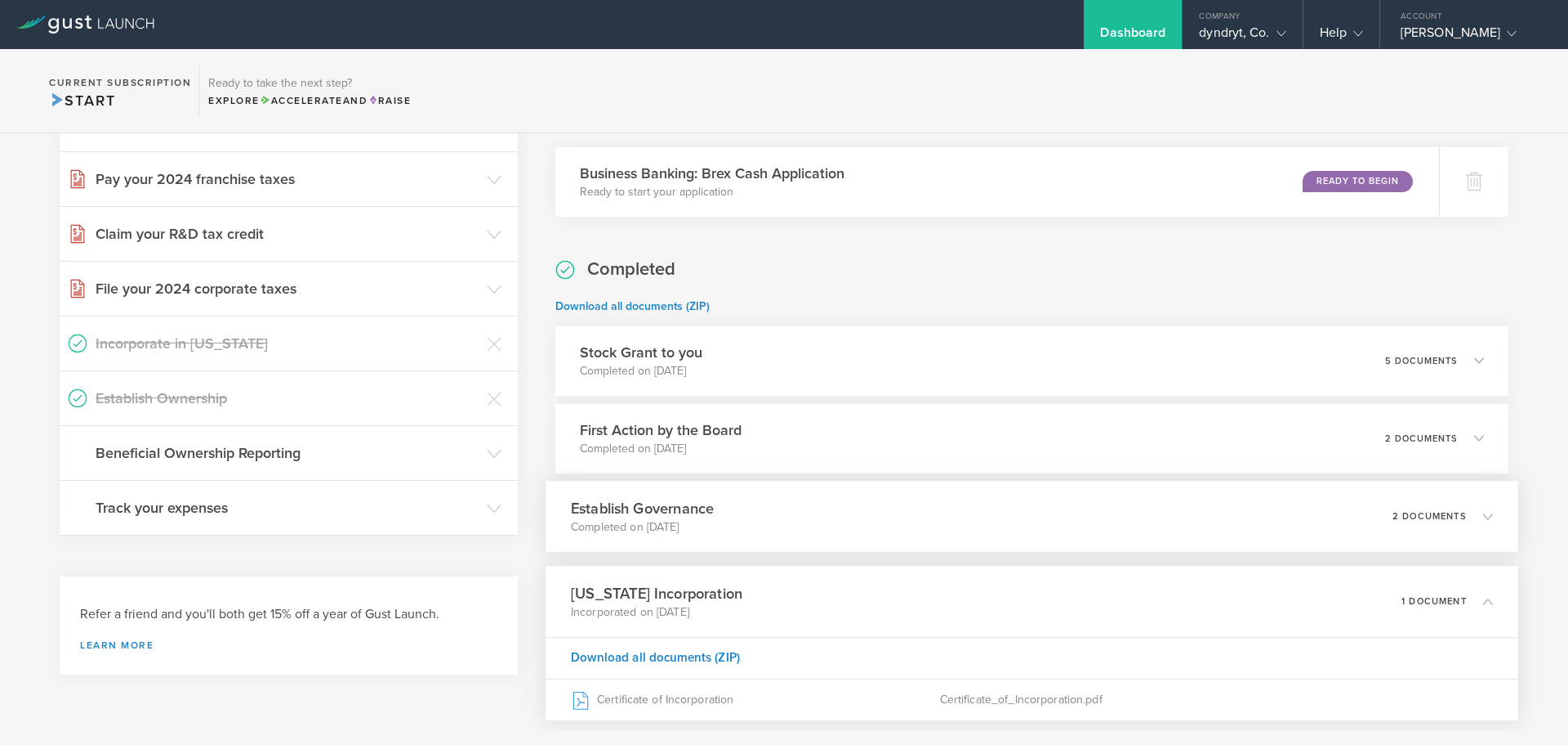
click at [752, 523] on div "Establish Governance Completed on Jul 19, 2022 2 documents" at bounding box center [1031, 516] width 973 height 71
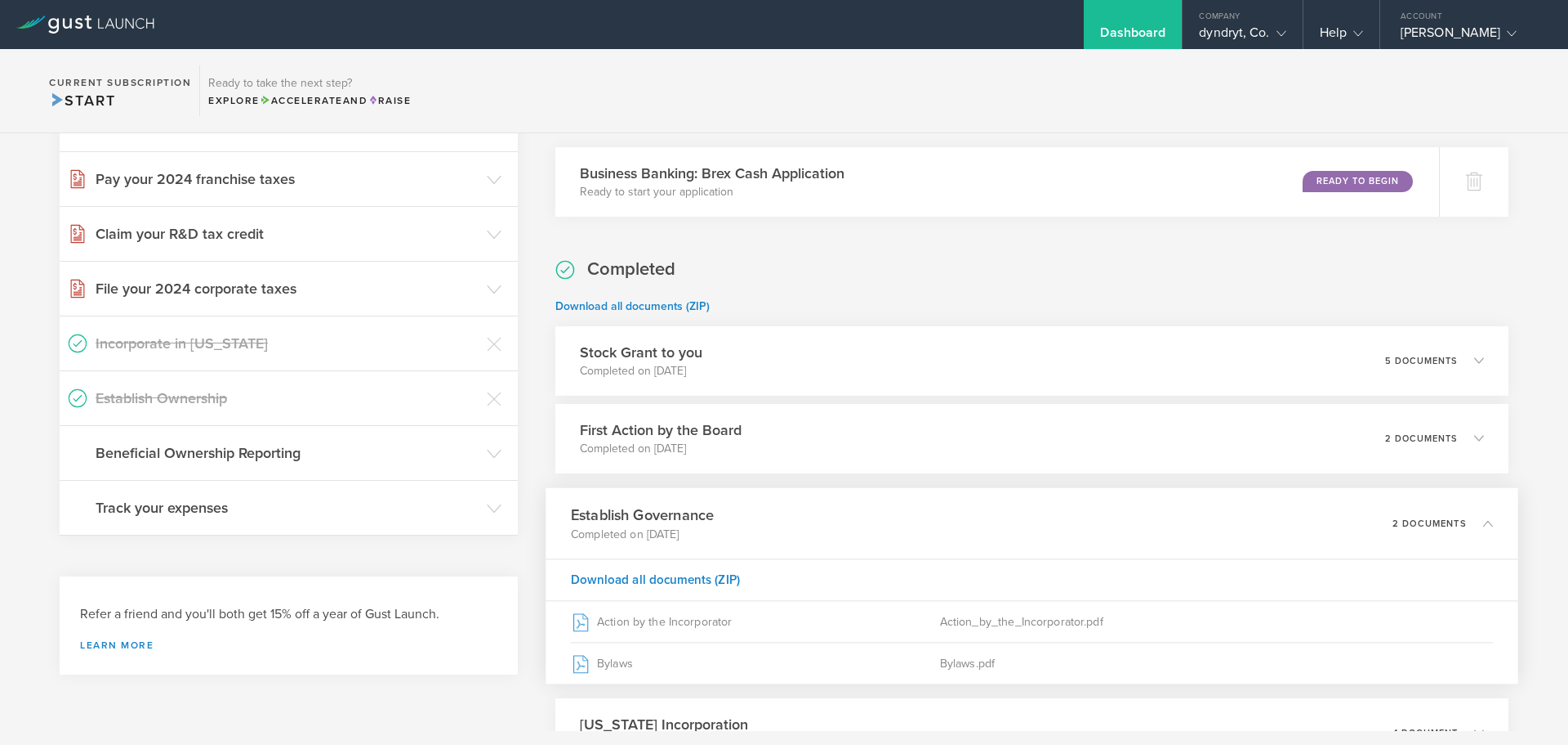
click at [89, 30] on icon at bounding box center [85, 25] width 138 height 18
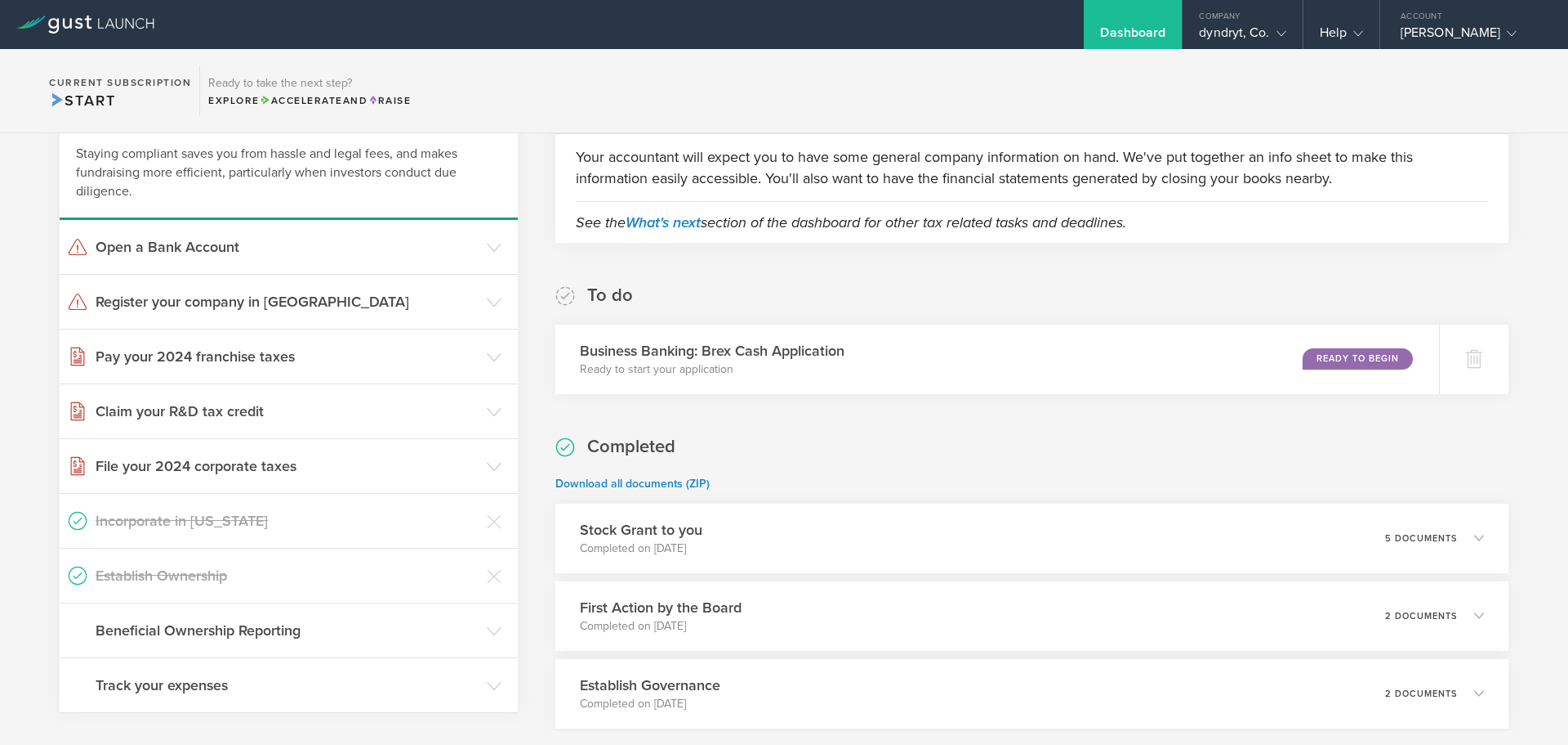
scroll to position [0, 0]
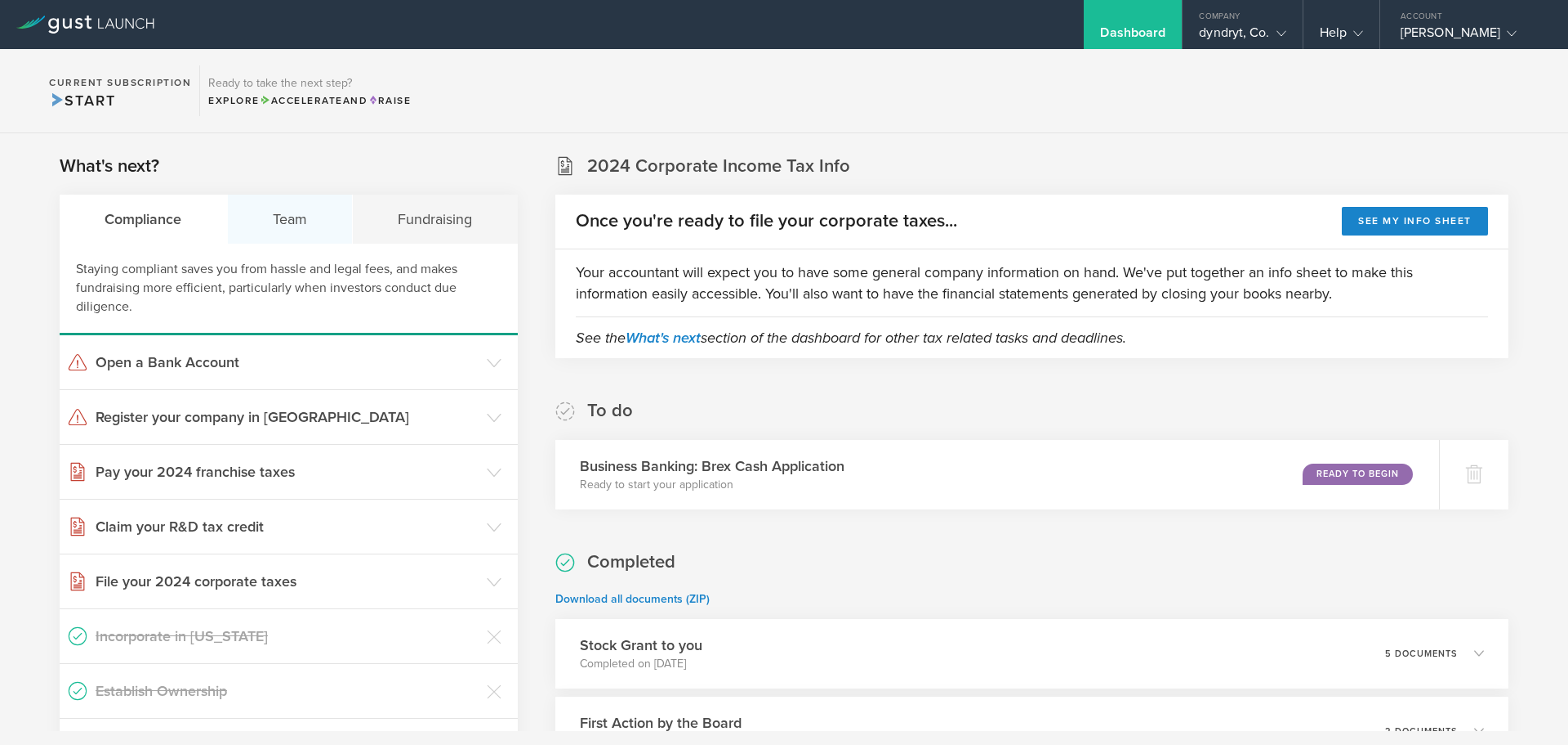
click at [304, 215] on div "Team" at bounding box center [290, 219] width 125 height 49
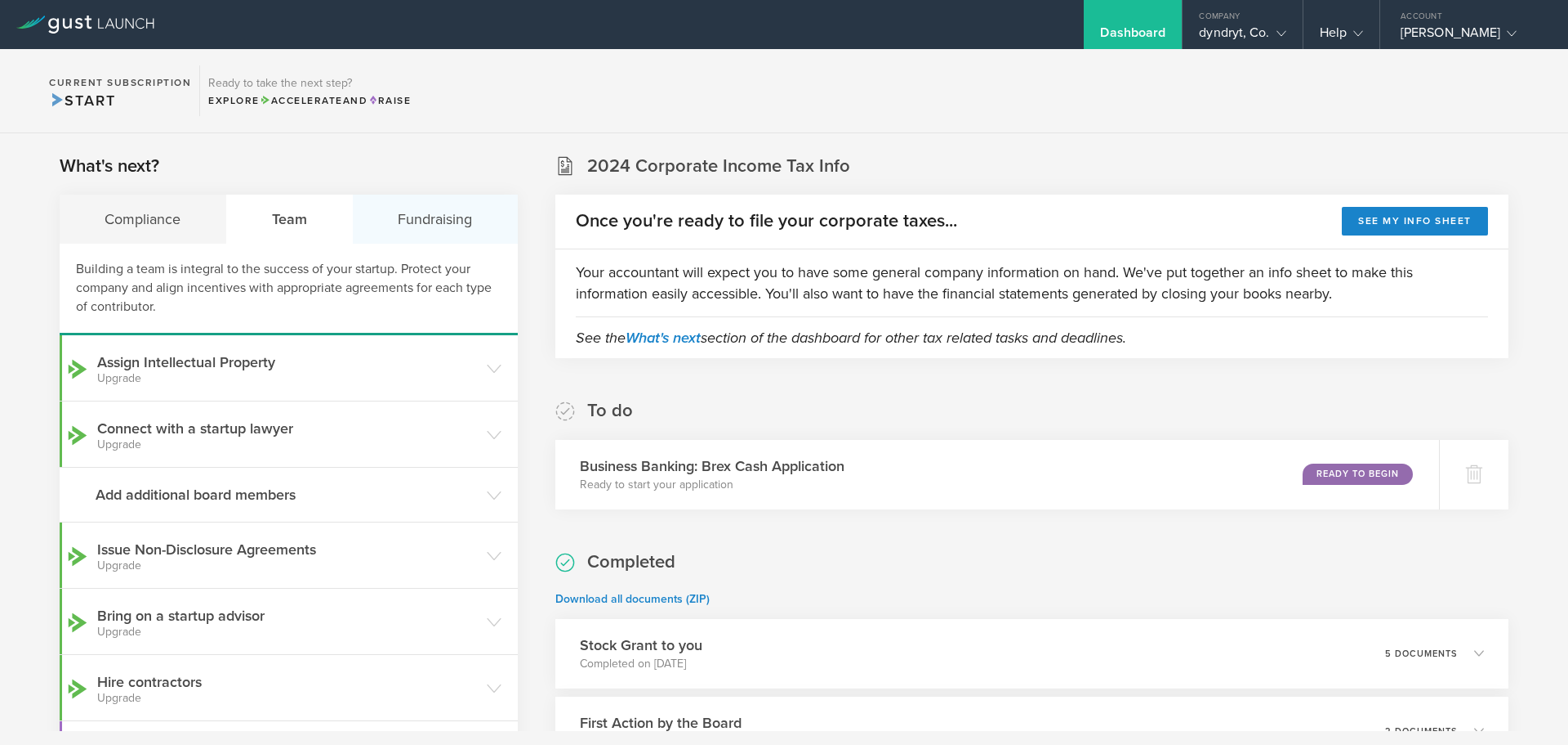
click at [432, 218] on div "Fundraising" at bounding box center [435, 219] width 165 height 49
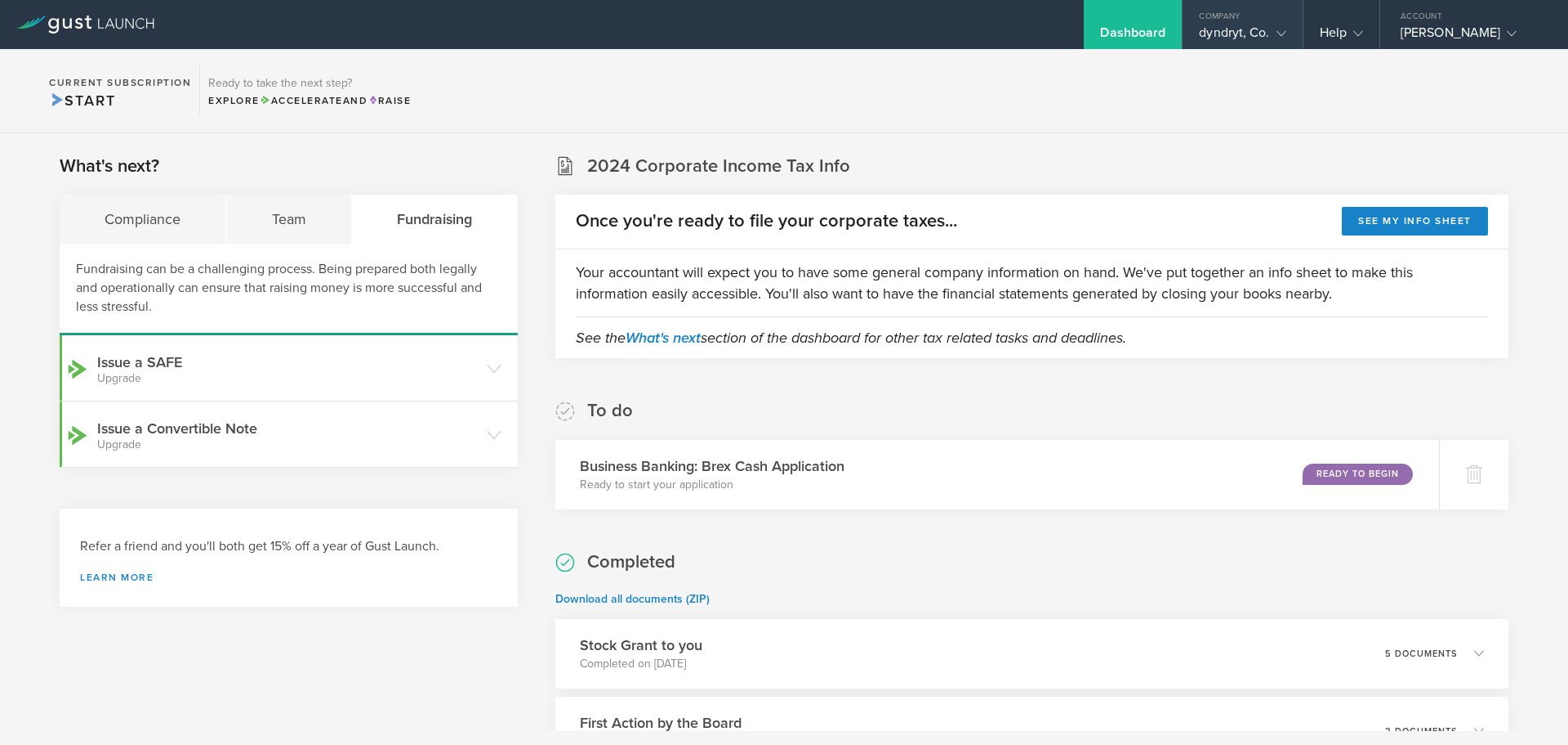
click at [1265, 22] on div "Company" at bounding box center [1243, 12] width 119 height 25
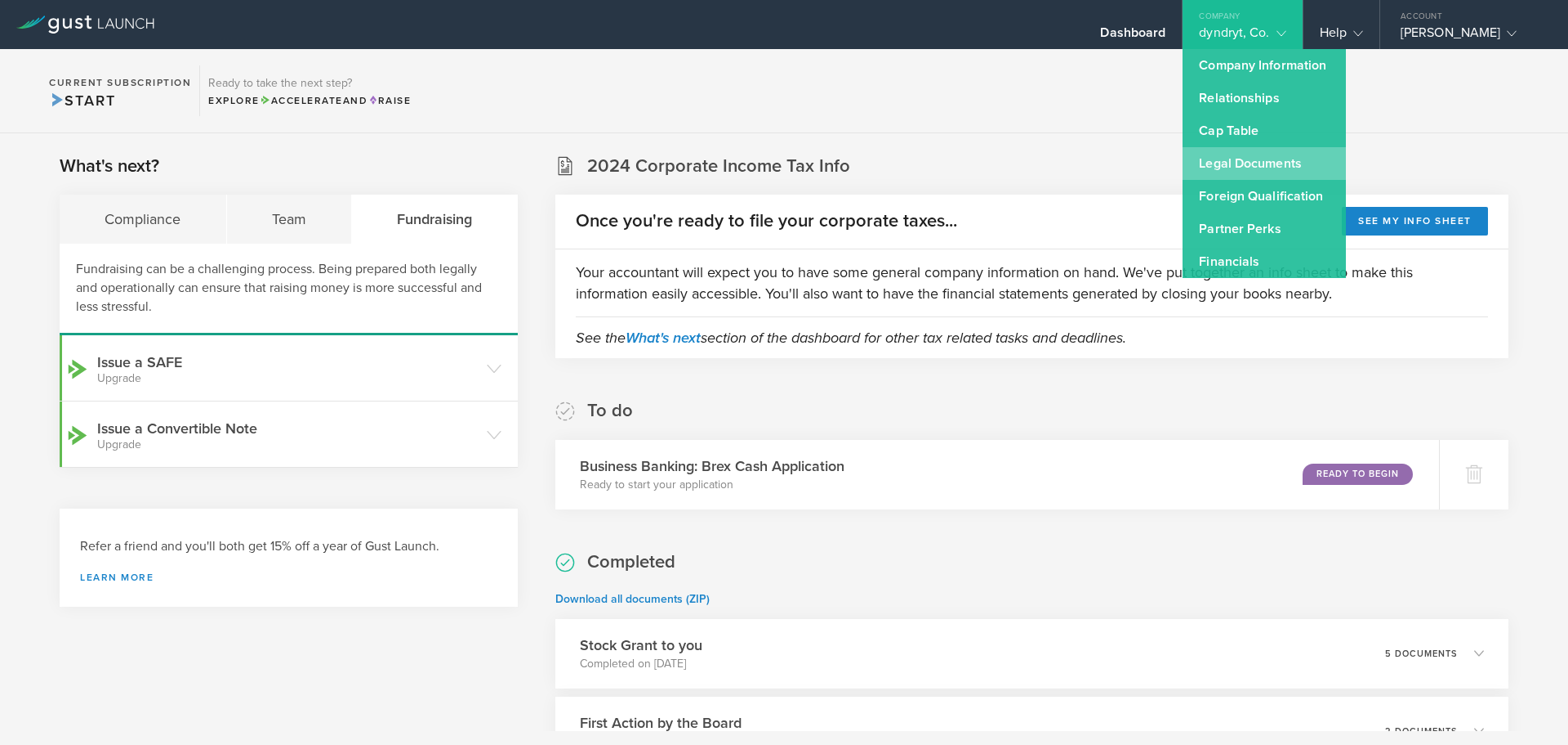
click at [1290, 154] on link "Legal Documents" at bounding box center [1265, 163] width 163 height 32
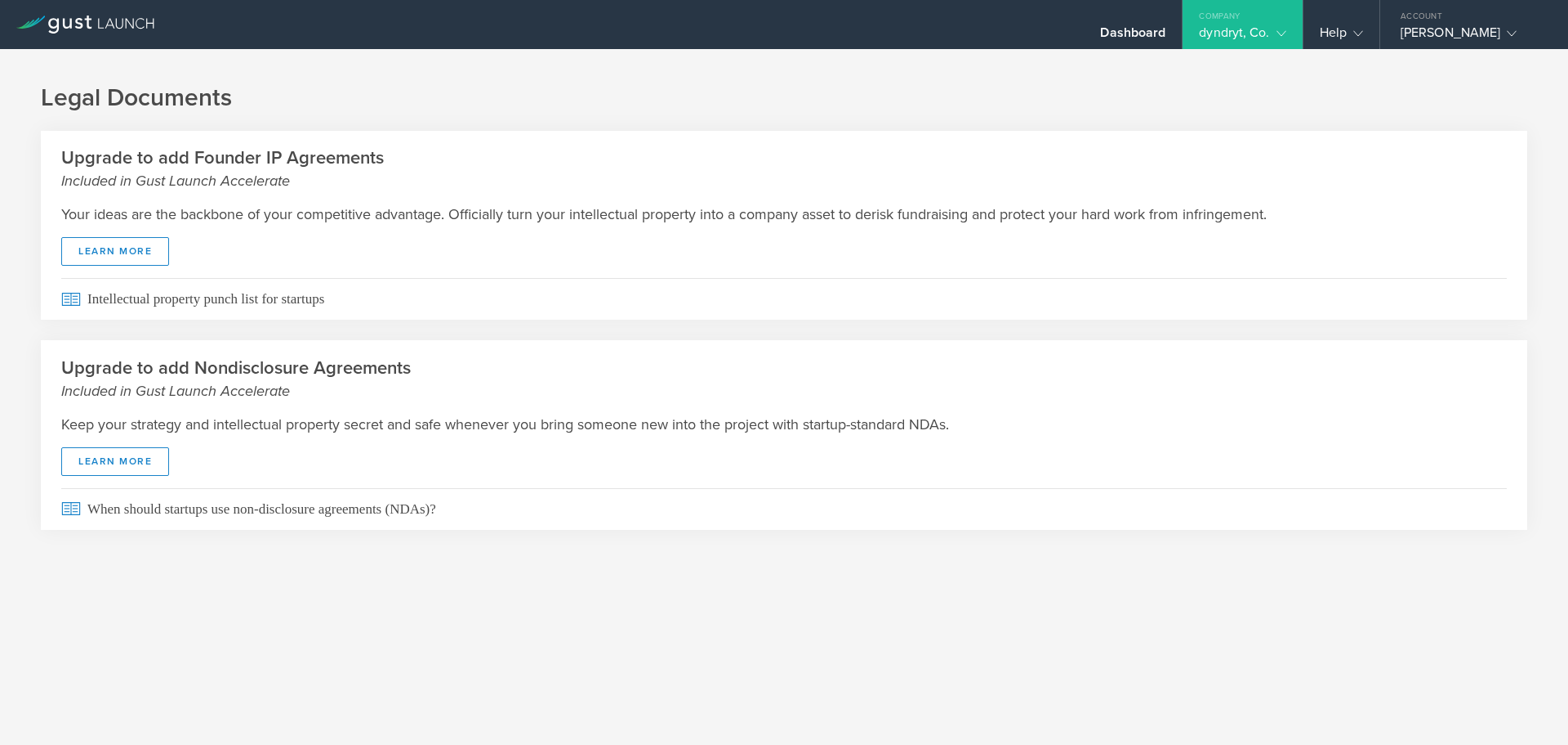
click at [1267, 31] on div "dyndryt, Co." at bounding box center [1242, 37] width 87 height 25
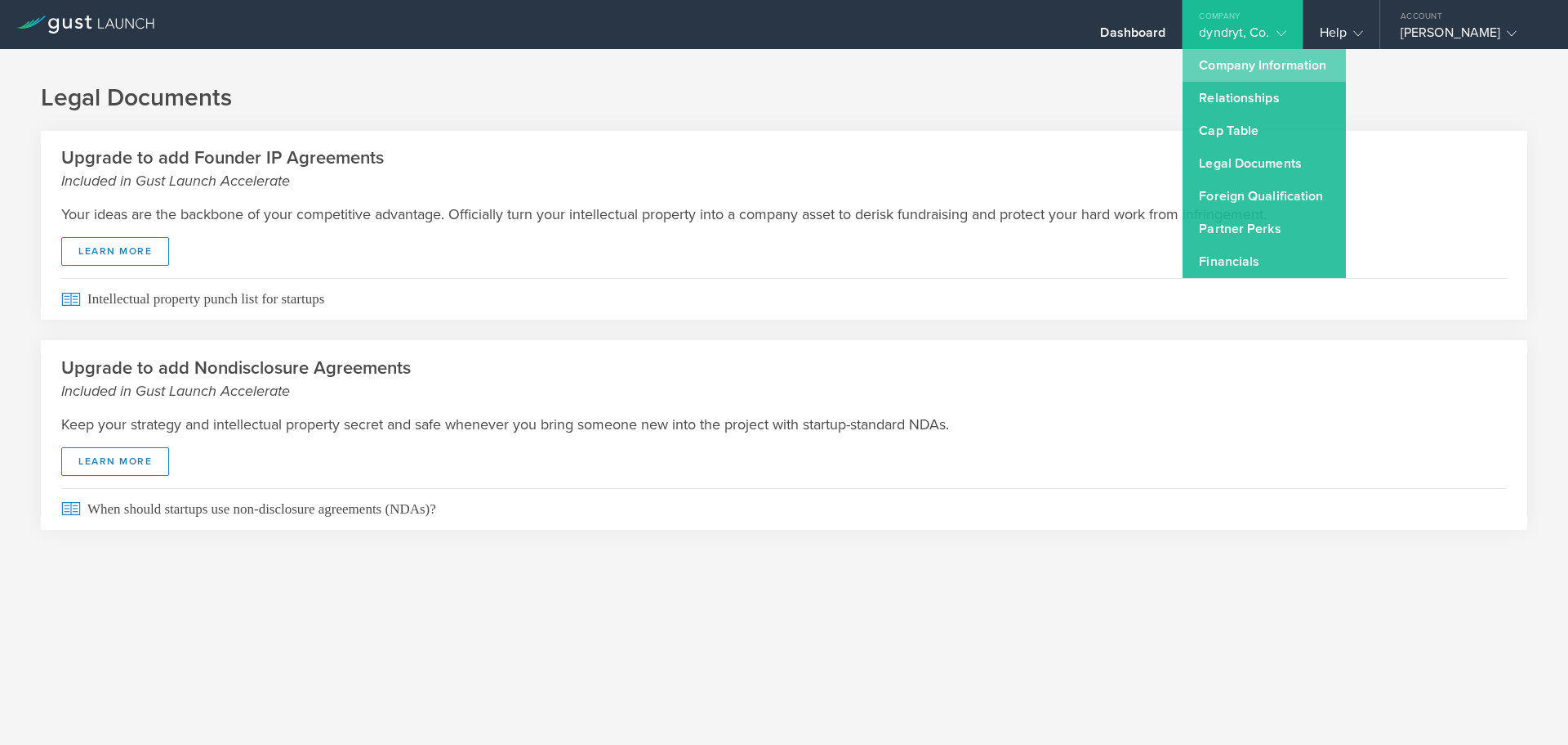
click at [1242, 58] on link "Company Information" at bounding box center [1265, 65] width 163 height 32
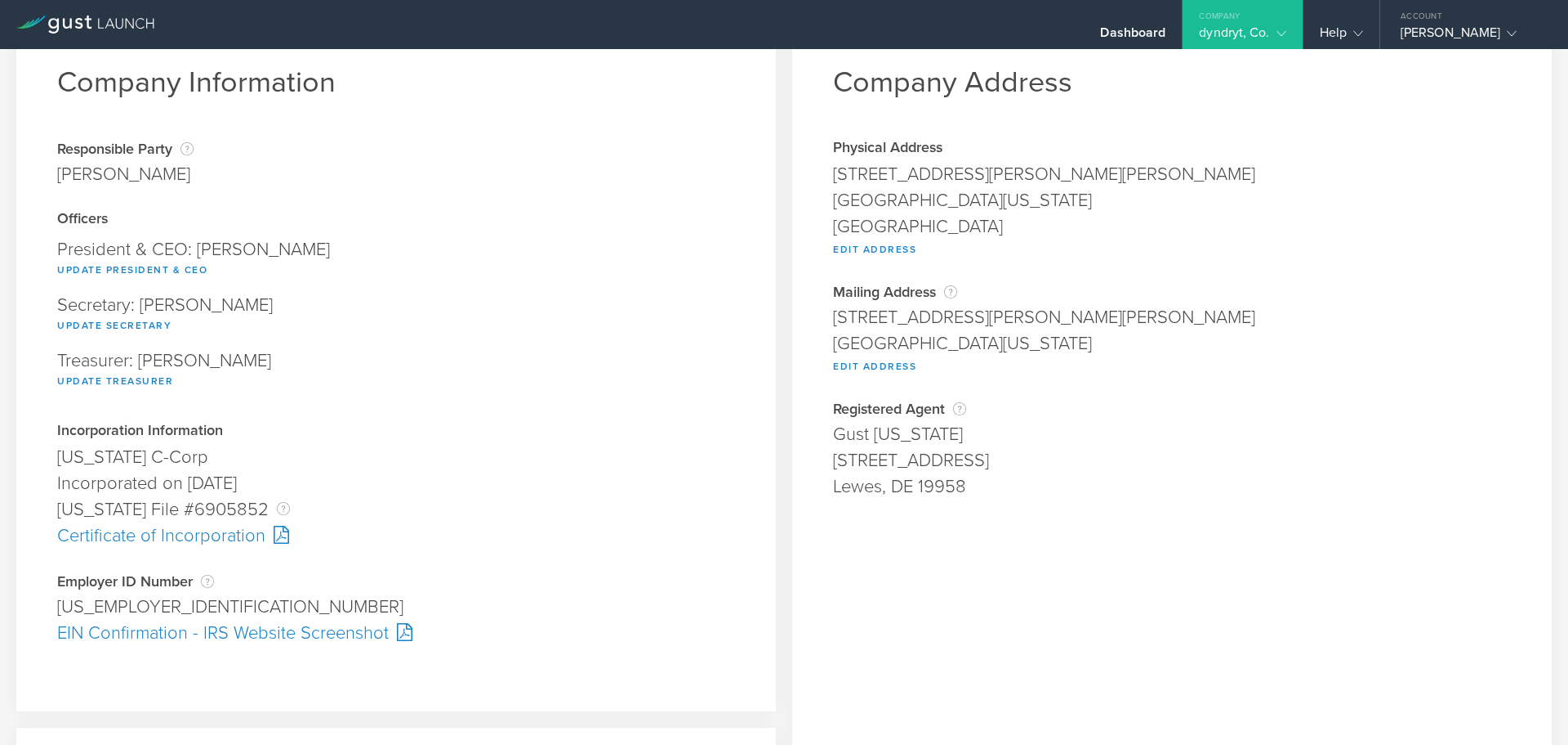
scroll to position [11, 0]
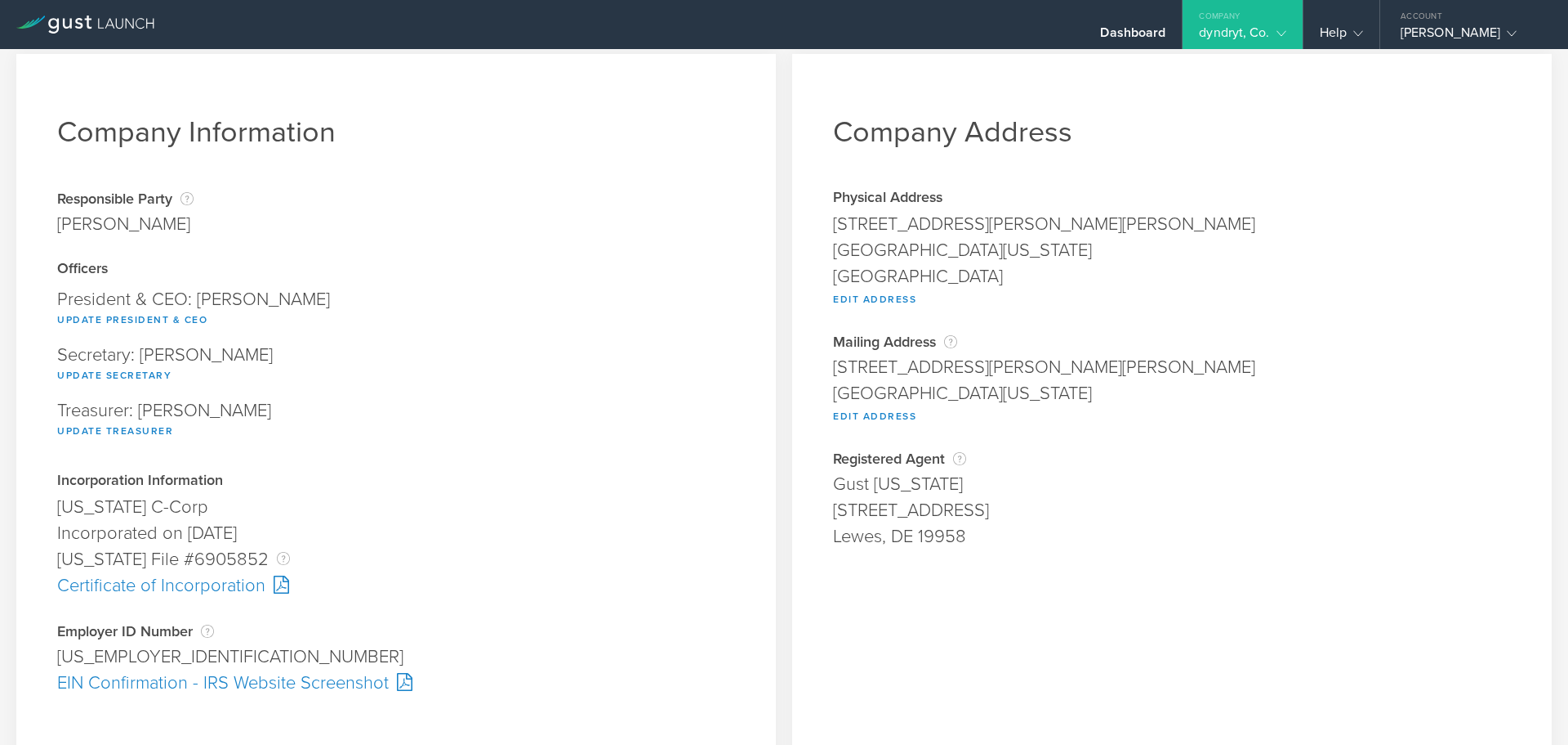
click at [1280, 18] on div "Company" at bounding box center [1243, 12] width 119 height 25
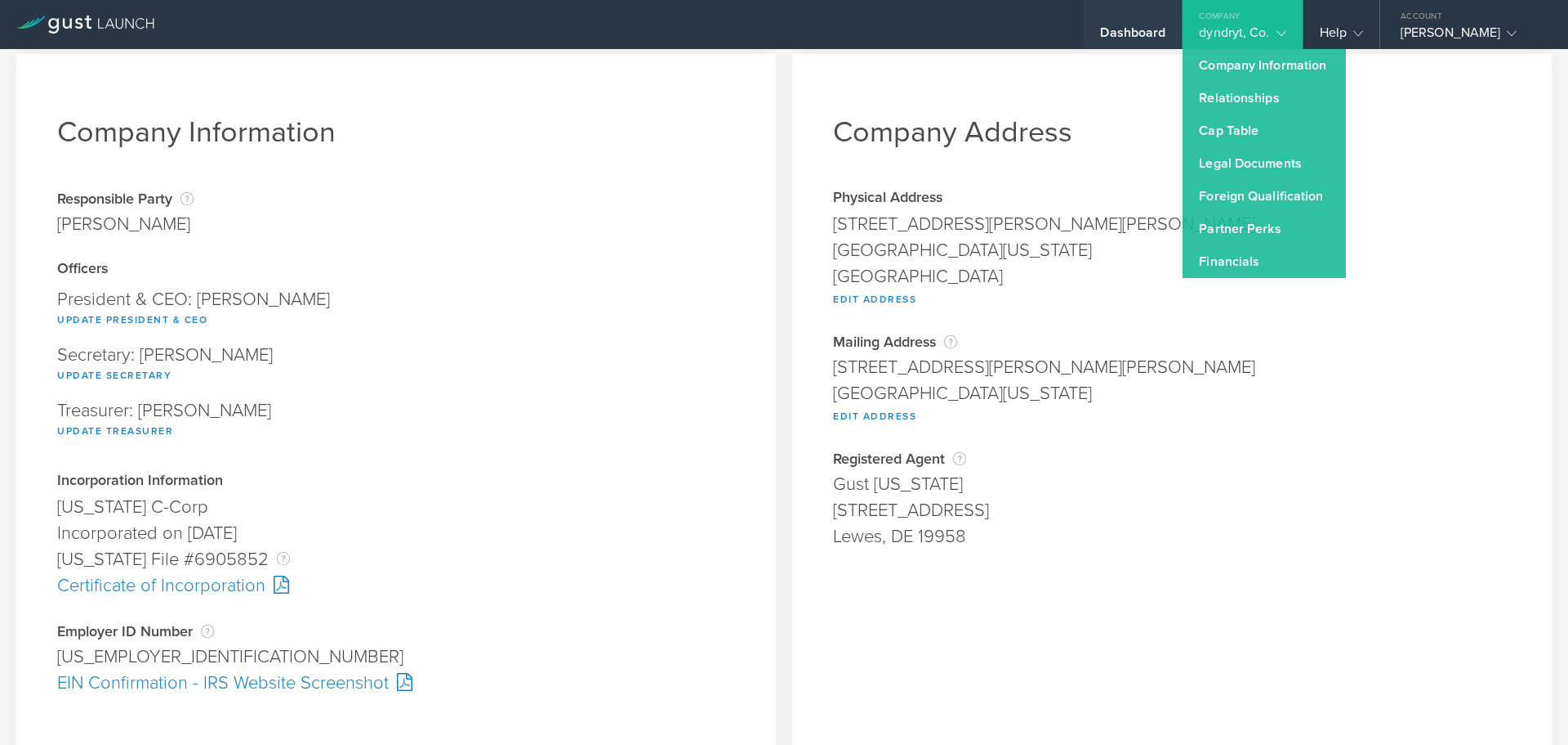
click at [1119, 40] on div "Dashboard" at bounding box center [1133, 37] width 66 height 25
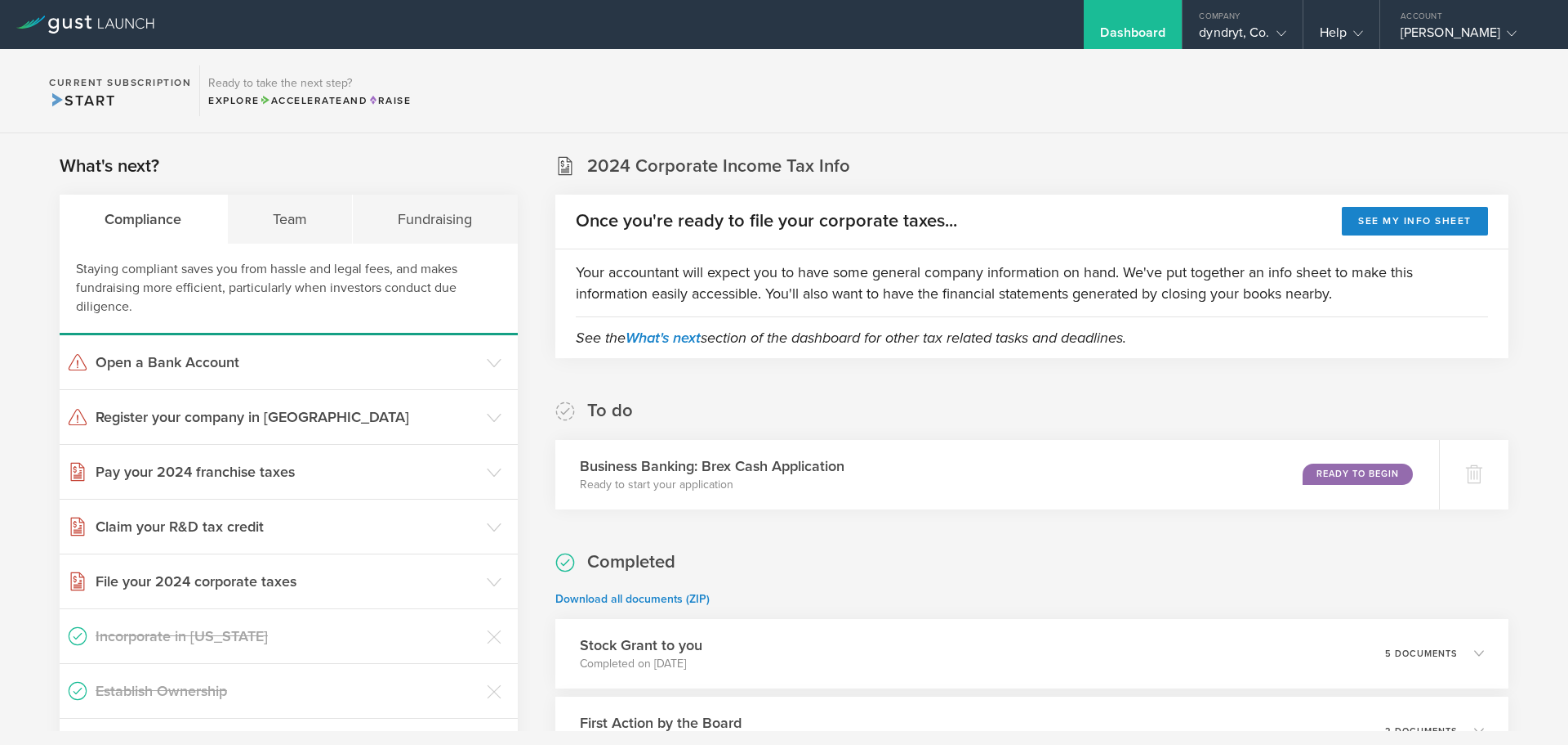
click at [1125, 43] on div "Dashboard" at bounding box center [1133, 37] width 66 height 25
click at [1374, 224] on button "See my info sheet" at bounding box center [1415, 221] width 146 height 29
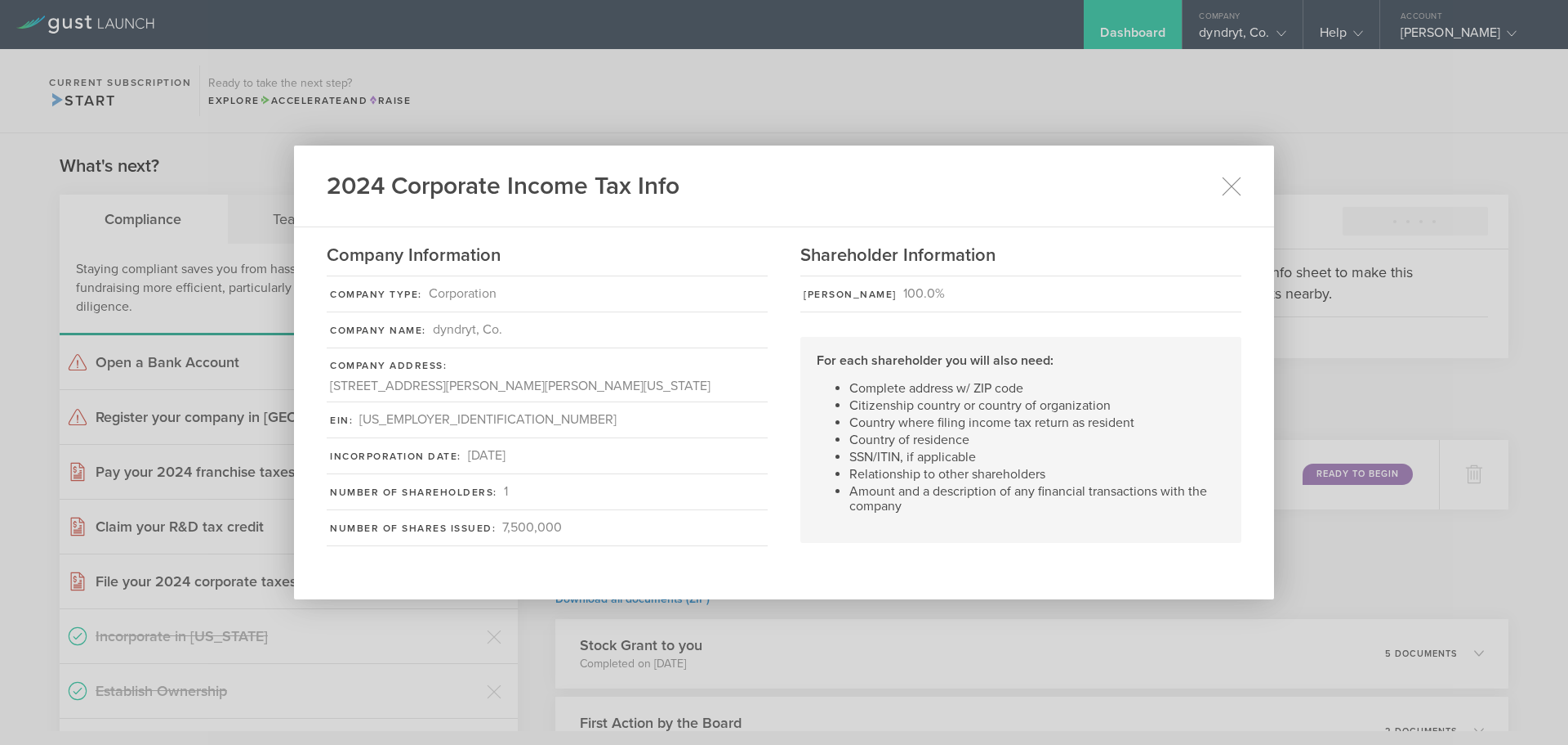
click at [235, 418] on div "2024 Corporate Income Tax Info Company Information Company Type: Corporation Co…" at bounding box center [784, 372] width 1568 height 745
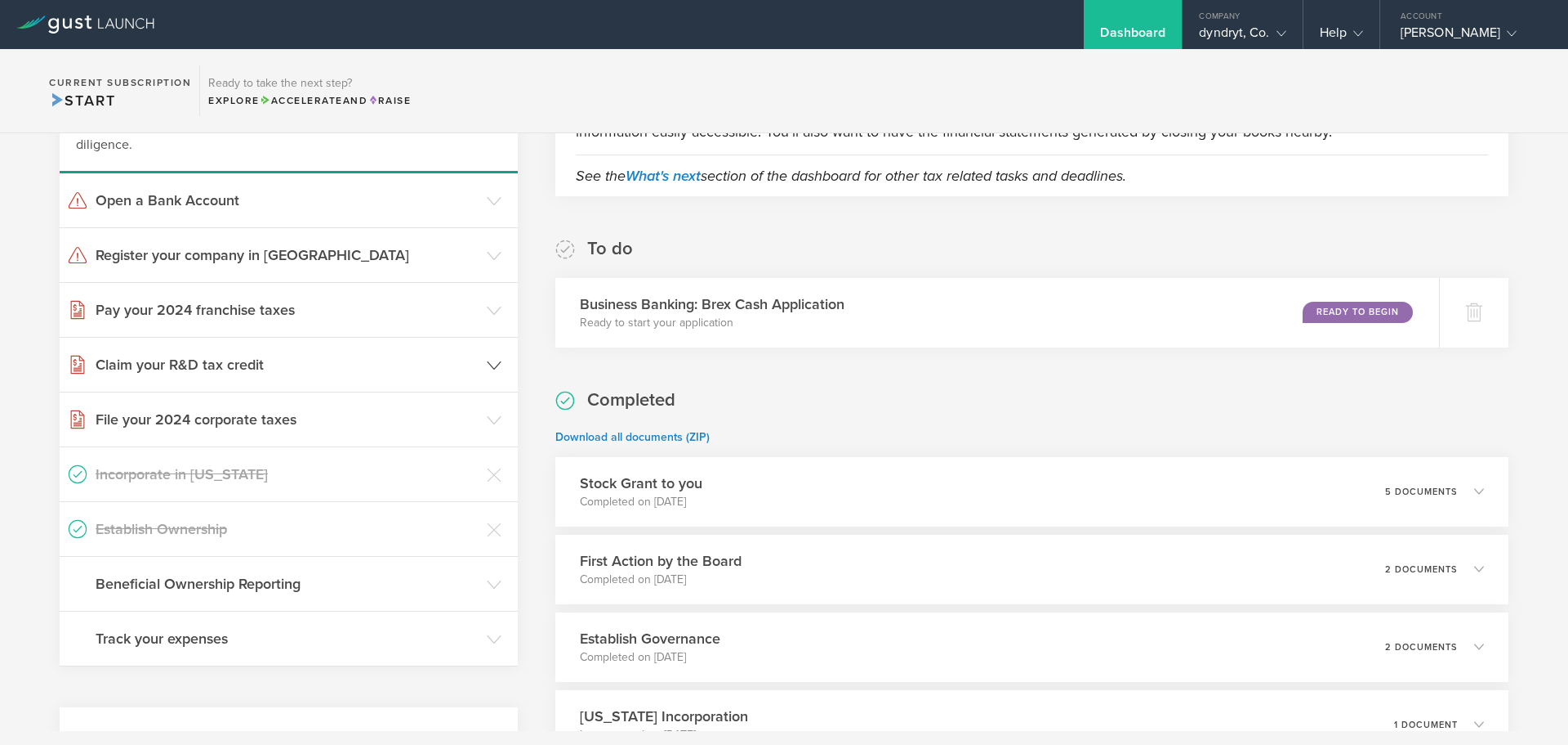
scroll to position [163, 0]
click at [359, 289] on header "Pay your 2024 franchise taxes" at bounding box center [289, 307] width 459 height 54
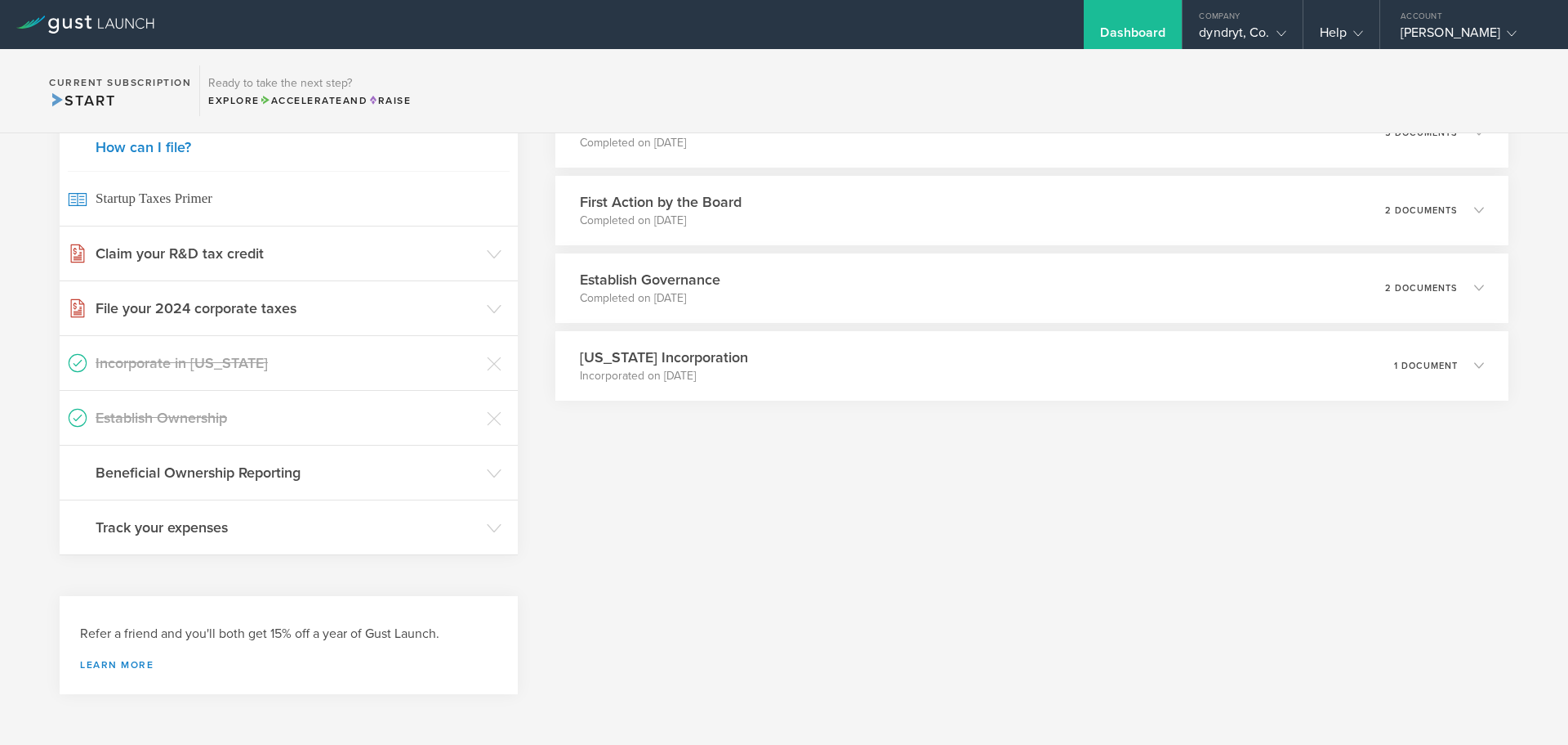
scroll to position [542, 0]
click at [256, 519] on h3 "Track your expenses" at bounding box center [287, 527] width 383 height 21
